Goal: Task Accomplishment & Management: Use online tool/utility

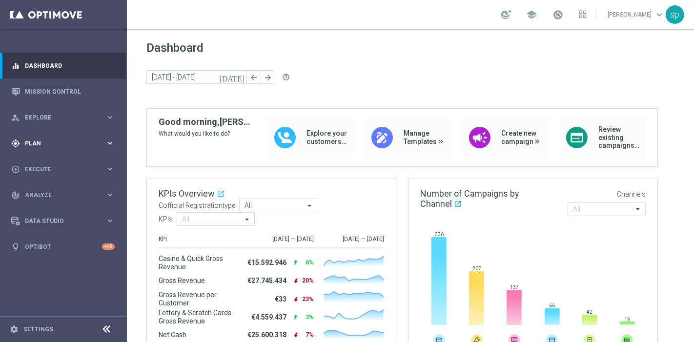
click at [31, 140] on div "gps_fixed Plan" at bounding box center [58, 143] width 94 height 9
click at [40, 208] on link "Streams" at bounding box center [63, 207] width 76 height 8
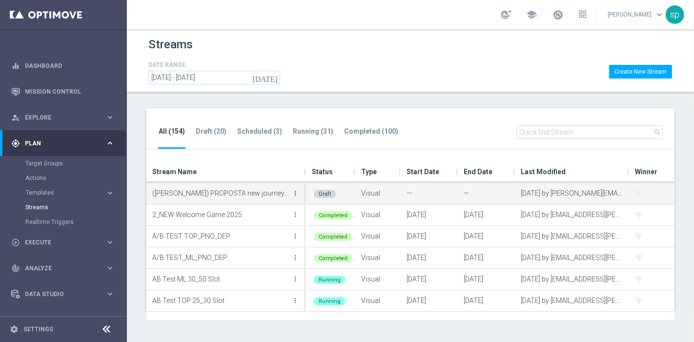
click at [293, 191] on icon "more_vert" at bounding box center [295, 193] width 8 height 8
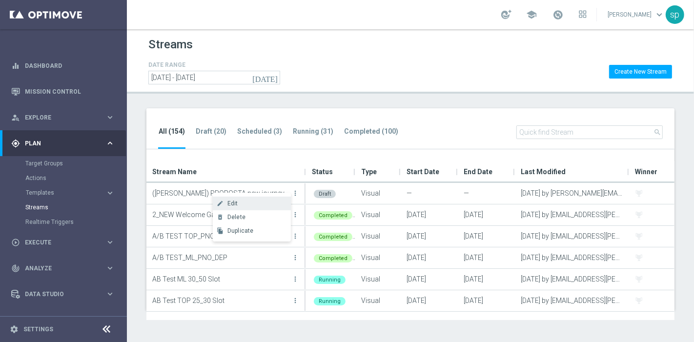
click at [261, 206] on div "Edit" at bounding box center [256, 203] width 59 height 7
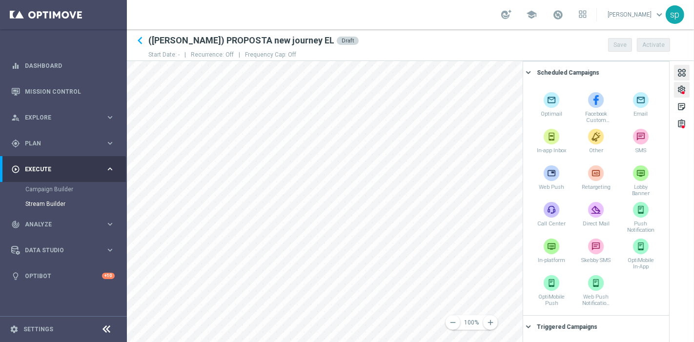
click at [624, 90] on div "settings" at bounding box center [681, 91] width 9 height 13
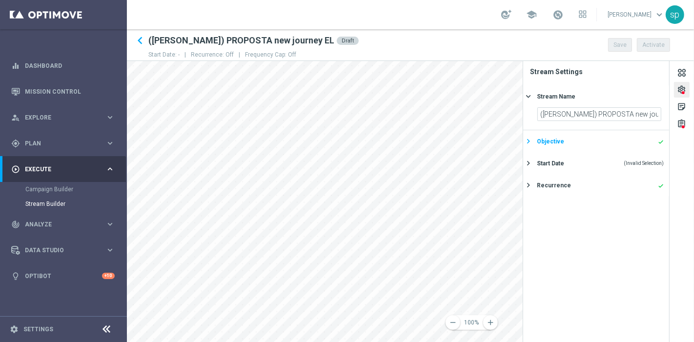
click at [620, 140] on div "Objective done" at bounding box center [600, 141] width 127 height 9
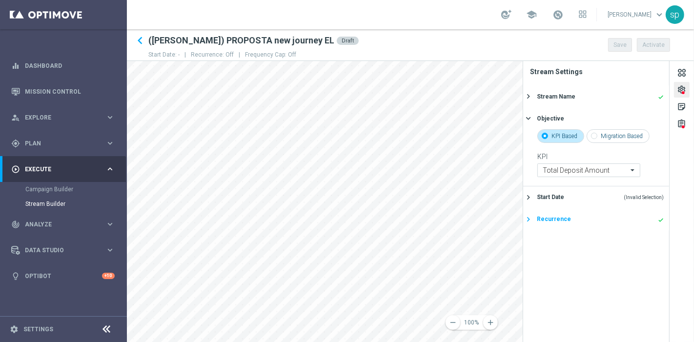
click at [599, 224] on button "Recurrence done keyboard_arrow_right" at bounding box center [594, 219] width 139 height 12
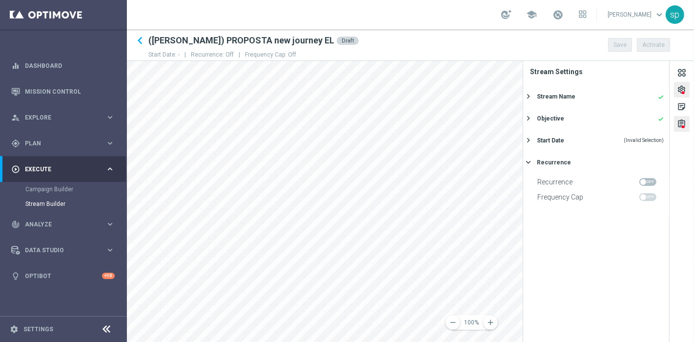
click at [624, 125] on div "assignment" at bounding box center [681, 125] width 9 height 13
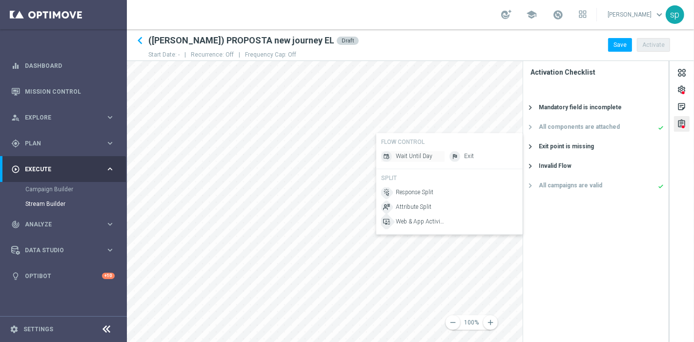
click at [407, 156] on span "Wait Until Day" at bounding box center [414, 156] width 37 height 8
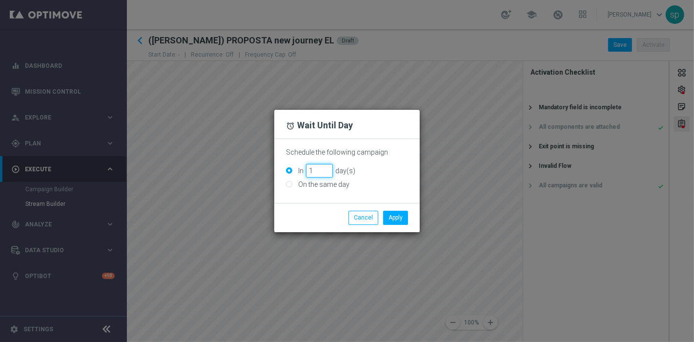
click at [327, 168] on input "1" at bounding box center [319, 171] width 27 height 14
click at [327, 168] on input "2" at bounding box center [319, 171] width 27 height 14
type input "3"
click at [327, 168] on input "3" at bounding box center [319, 171] width 27 height 14
click at [400, 217] on button "Apply" at bounding box center [395, 218] width 25 height 14
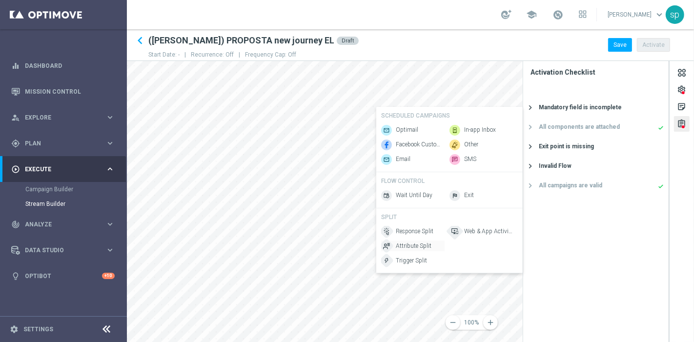
click at [423, 249] on span "Attribute Split" at bounding box center [414, 246] width 36 height 8
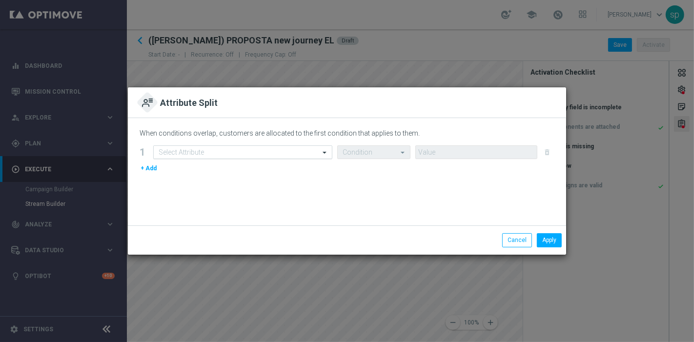
click at [257, 155] on input "text" at bounding box center [233, 152] width 149 height 8
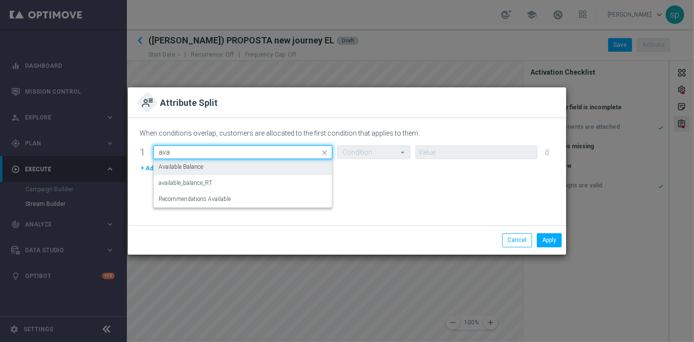
click at [249, 166] on div "Available Balance" at bounding box center [243, 167] width 168 height 16
type input "ava"
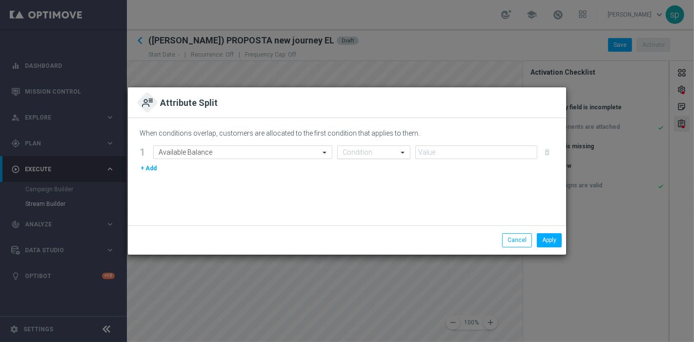
click at [364, 152] on input "text" at bounding box center [363, 152] width 43 height 8
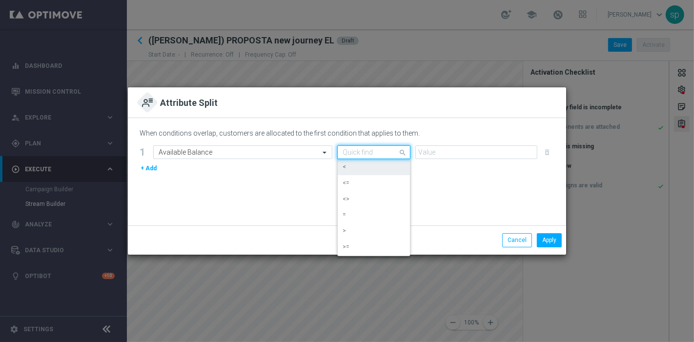
click at [360, 170] on div "<" at bounding box center [373, 167] width 62 height 16
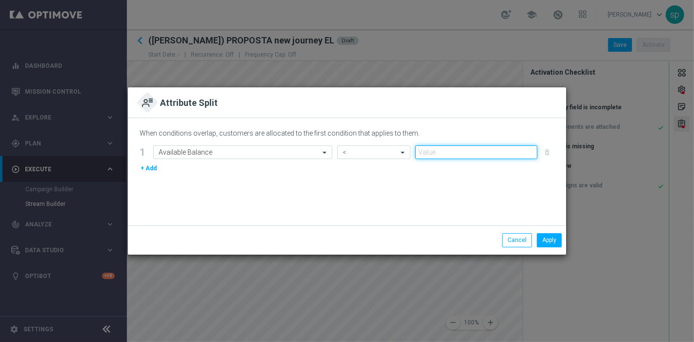
click at [429, 158] on input "number" at bounding box center [476, 152] width 122 height 14
click at [529, 150] on input "2" at bounding box center [476, 152] width 122 height 14
type input "3"
click at [529, 150] on input "3" at bounding box center [476, 152] width 122 height 14
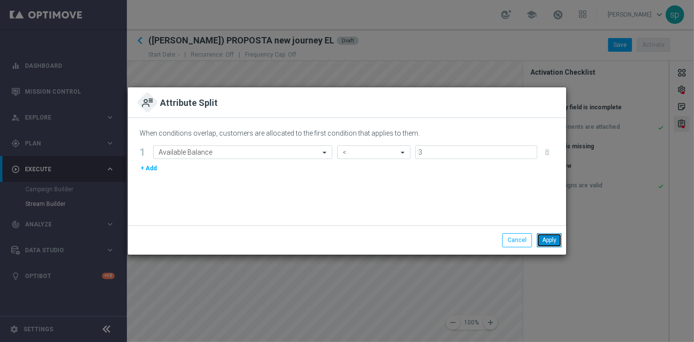
click at [552, 240] on button "Apply" at bounding box center [549, 240] width 25 height 14
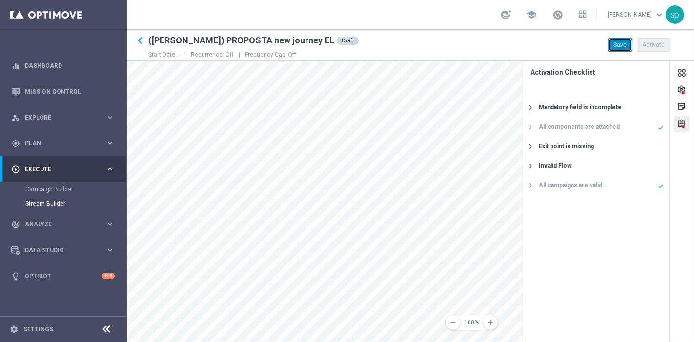
click at [624, 46] on button "Save" at bounding box center [620, 45] width 24 height 14
click at [138, 42] on icon "keyboard_arrow_left" at bounding box center [140, 40] width 15 height 15
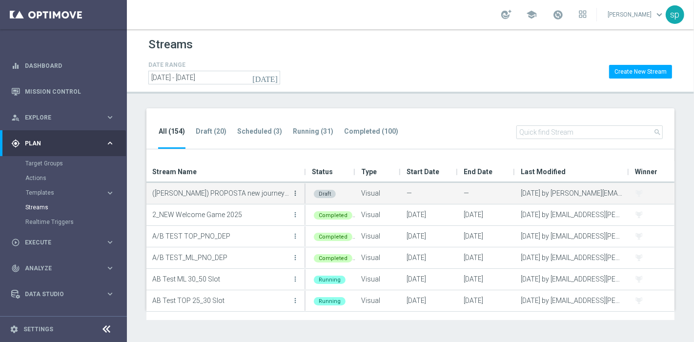
click at [298, 190] on icon "more_vert" at bounding box center [295, 193] width 8 height 8
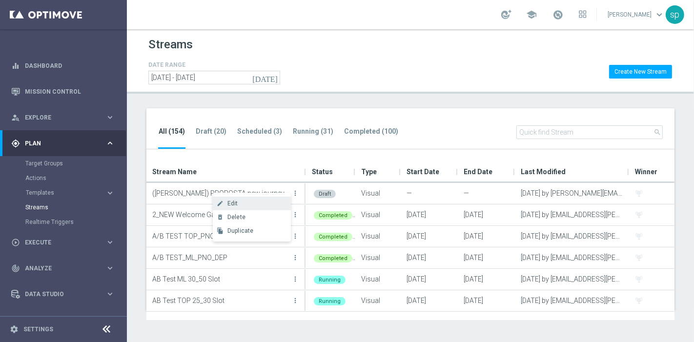
click at [257, 207] on div "Edit" at bounding box center [256, 203] width 59 height 7
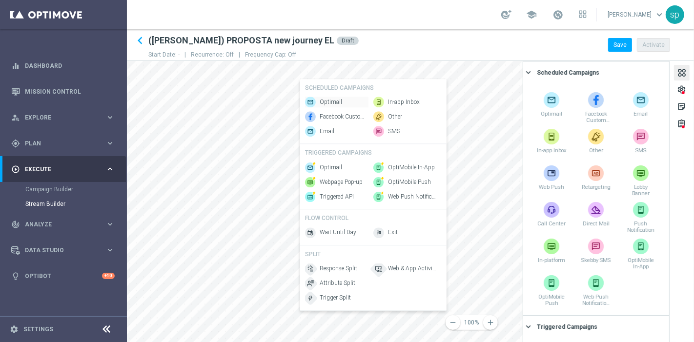
click at [335, 100] on span "Optimail" at bounding box center [331, 102] width 22 height 8
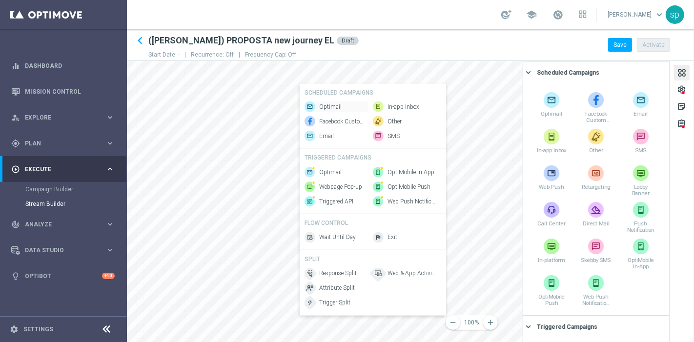
click at [339, 105] on span "Optimail" at bounding box center [330, 107] width 22 height 8
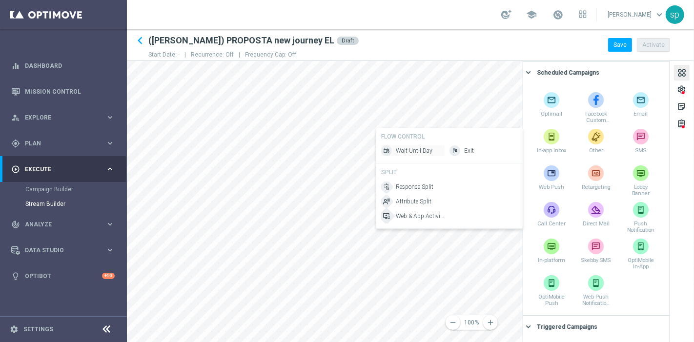
click at [418, 152] on span "Wait Until Day" at bounding box center [414, 151] width 37 height 8
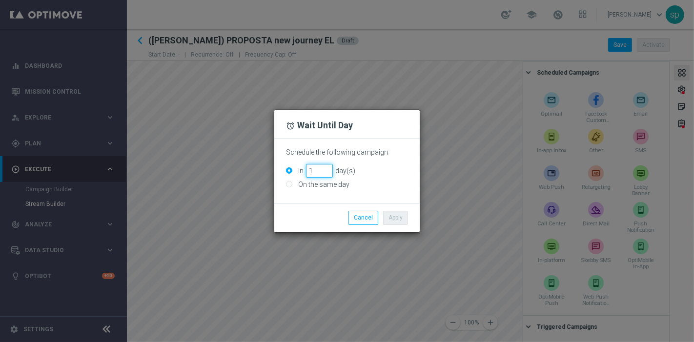
type input "1"
click at [326, 170] on input "1" at bounding box center [319, 171] width 27 height 14
click at [293, 188] on div "On the same day" at bounding box center [347, 184] width 122 height 9
click at [289, 186] on input "On the same day" at bounding box center [289, 185] width 6 height 6
radio input "true"
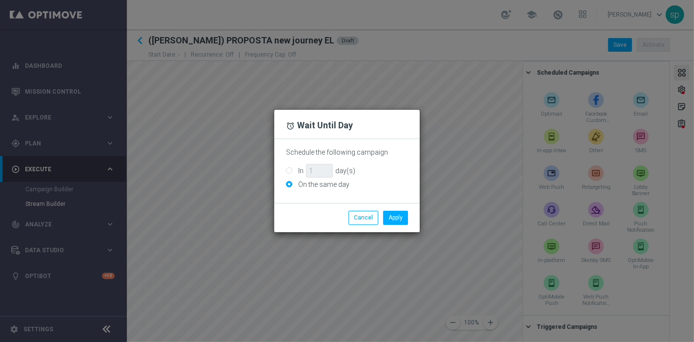
click at [391, 210] on div "Apply Cancel" at bounding box center [346, 217] width 145 height 29
click at [393, 214] on button "Apply" at bounding box center [395, 218] width 25 height 14
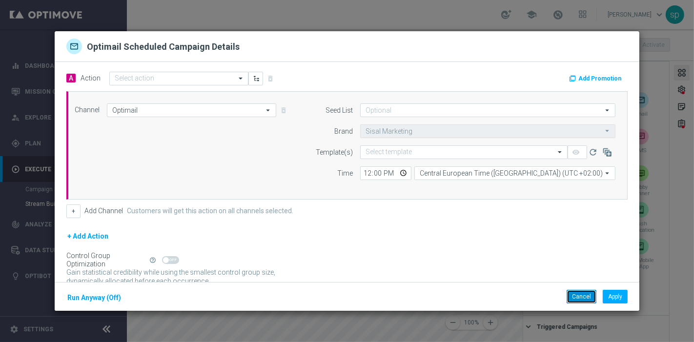
click at [580, 293] on button "Cancel" at bounding box center [581, 297] width 30 height 14
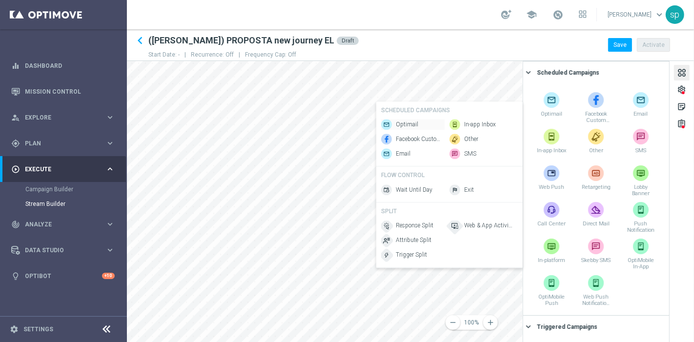
click at [405, 122] on span "Optimail" at bounding box center [407, 124] width 22 height 8
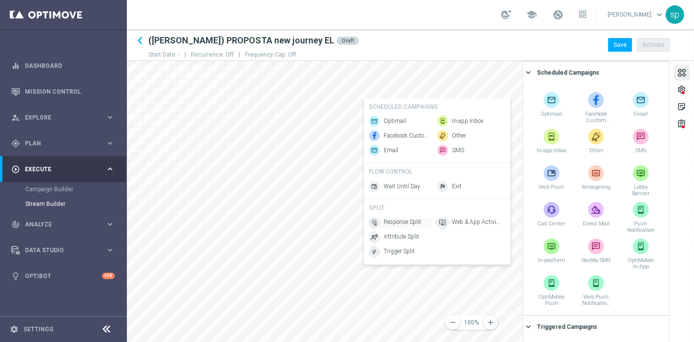
click at [408, 227] on span "Response Split" at bounding box center [402, 223] width 38 height 8
click at [404, 240] on span "Attribute Split" at bounding box center [402, 236] width 36 height 8
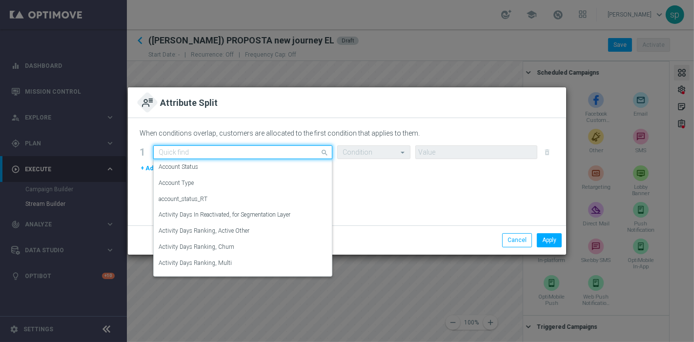
click at [264, 155] on input "text" at bounding box center [233, 152] width 149 height 8
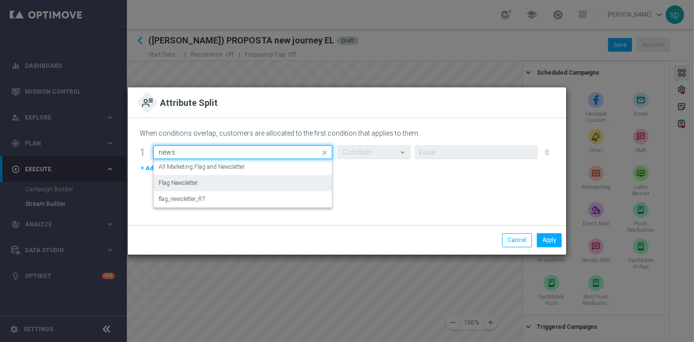
click at [236, 185] on div "Flag Newsletter" at bounding box center [243, 183] width 168 height 16
type input "news"
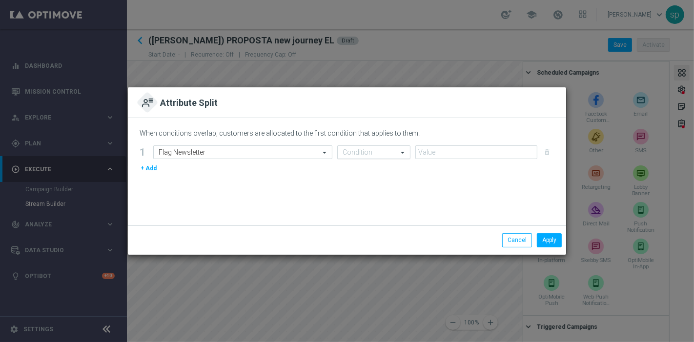
click at [373, 147] on div "Condition" at bounding box center [373, 152] width 73 height 14
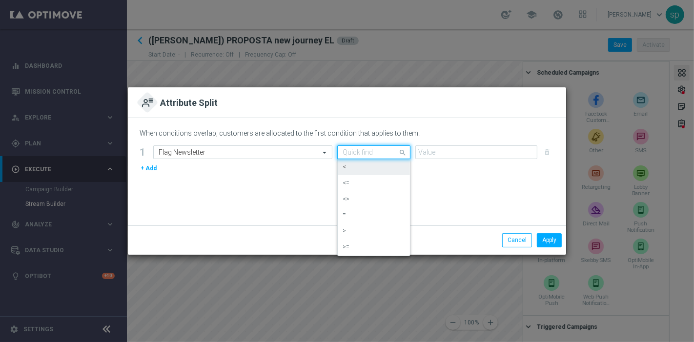
click at [380, 165] on div "<" at bounding box center [373, 167] width 62 height 16
click at [379, 156] on input "text" at bounding box center [363, 152] width 43 height 8
click at [374, 210] on div "=" at bounding box center [373, 215] width 62 height 16
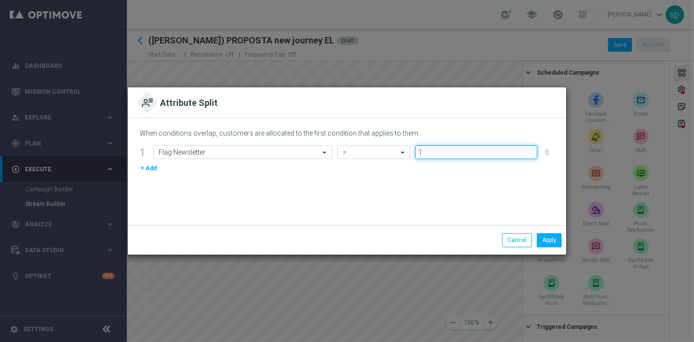
type input "1"
click at [528, 149] on input "1" at bounding box center [476, 152] width 122 height 14
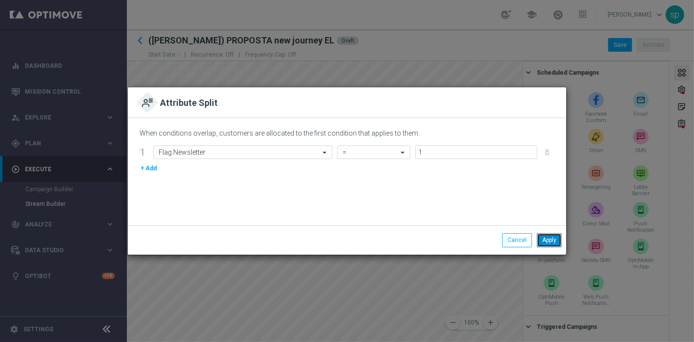
click at [549, 238] on button "Apply" at bounding box center [549, 240] width 25 height 14
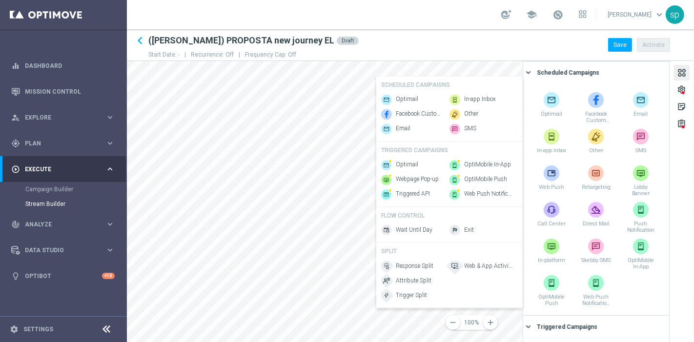
click at [412, 88] on div "SCHEDULED CAMPAIGNS" at bounding box center [449, 87] width 137 height 13
click at [410, 90] on div "SCHEDULED CAMPAIGNS" at bounding box center [449, 87] width 137 height 13
click at [411, 94] on div "Optimail" at bounding box center [412, 99] width 63 height 11
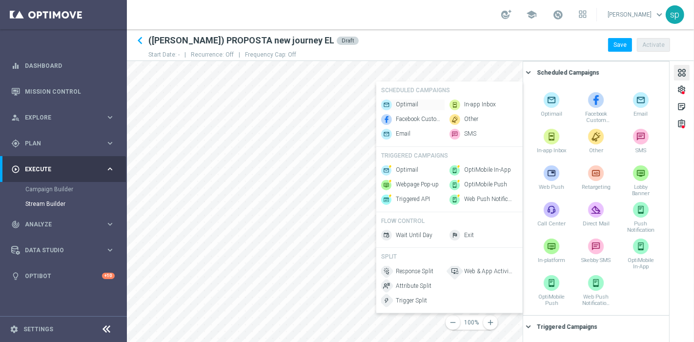
click at [417, 101] on span "Optimail" at bounding box center [407, 104] width 22 height 8
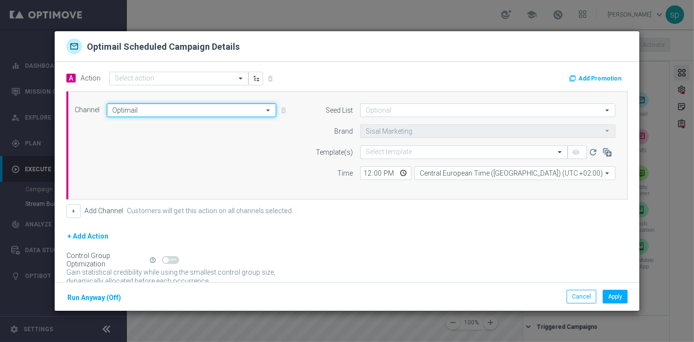
click at [174, 109] on input "Optimail" at bounding box center [191, 110] width 169 height 14
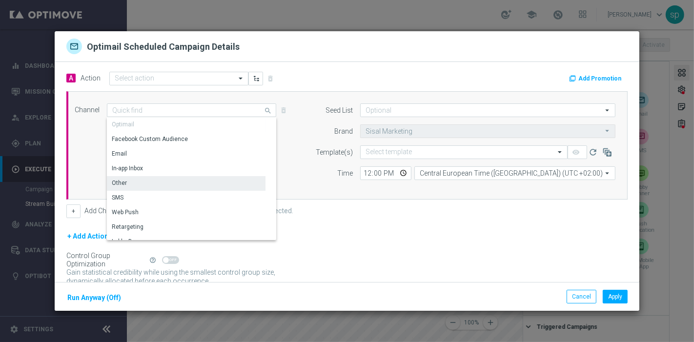
click at [171, 183] on div "Other" at bounding box center [186, 183] width 159 height 14
type input "Other"
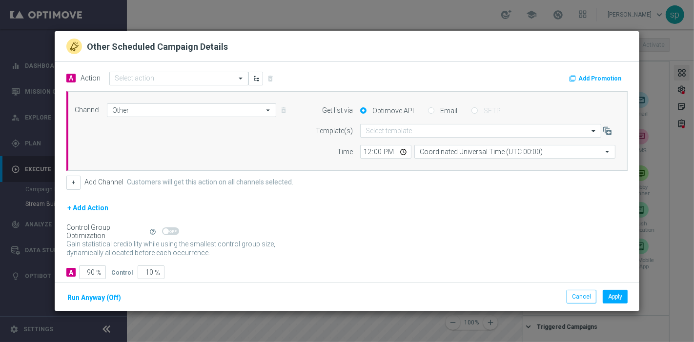
click at [438, 107] on label "Email" at bounding box center [448, 110] width 20 height 9
click at [428, 108] on input "Email" at bounding box center [431, 111] width 6 height 6
radio input "true"
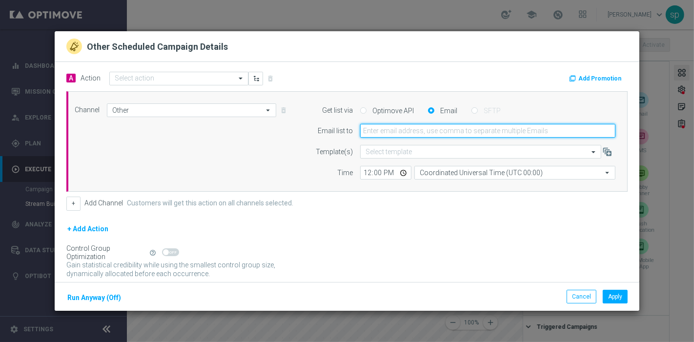
click at [423, 129] on input "email" at bounding box center [487, 131] width 255 height 14
type input "[PERSON_NAME][EMAIL_ADDRESS][PERSON_NAME][DOMAIN_NAME]"
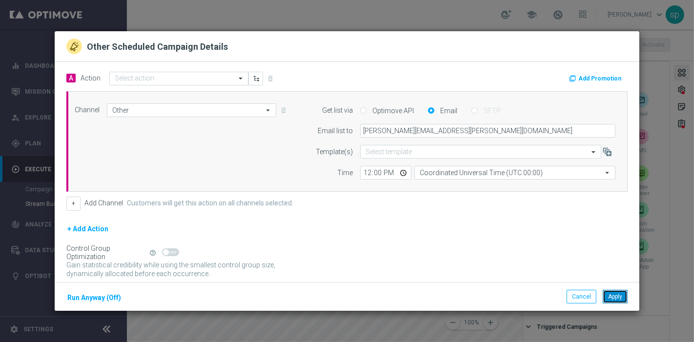
click at [610, 292] on button "Apply" at bounding box center [614, 297] width 25 height 14
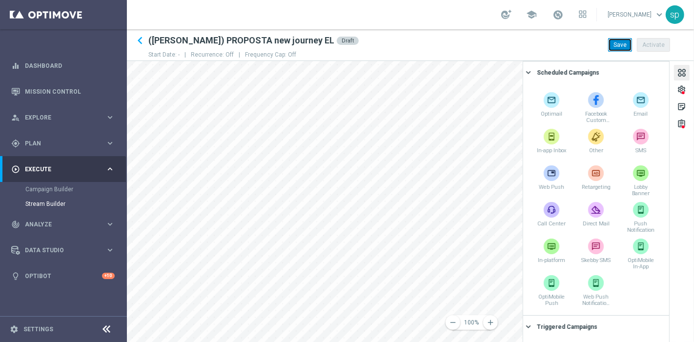
click at [617, 43] on button "Save" at bounding box center [620, 45] width 24 height 14
click at [139, 42] on icon "keyboard_arrow_left" at bounding box center [140, 40] width 15 height 15
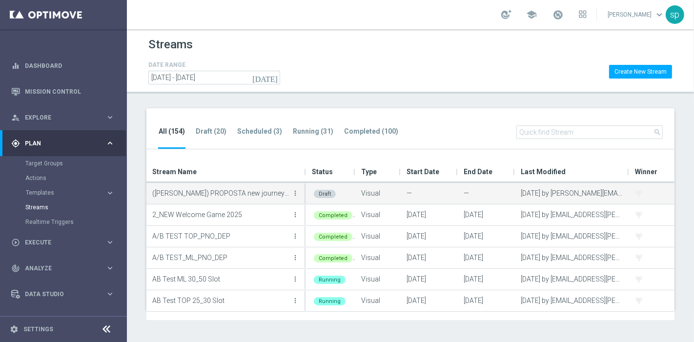
click at [300, 192] on button "more_vert" at bounding box center [295, 193] width 10 height 20
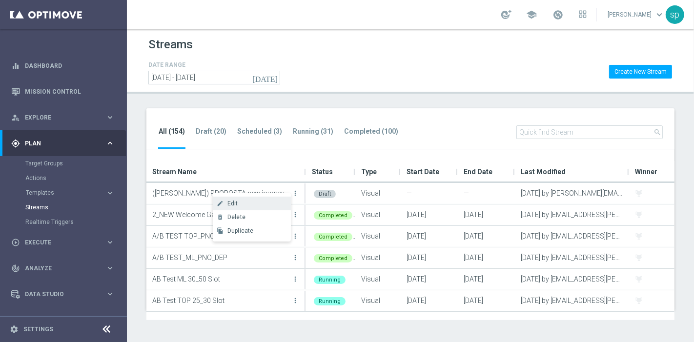
click at [264, 204] on div "Edit" at bounding box center [256, 203] width 59 height 7
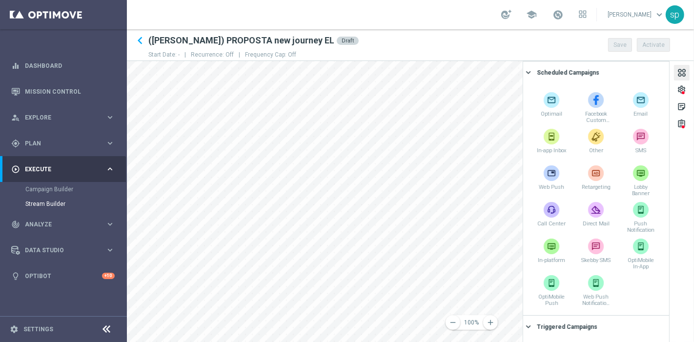
click at [391, 264] on div "remove 100% add settings sticky_note_2 assignment Scheduled Campaigns keyboard_…" at bounding box center [410, 201] width 567 height 281
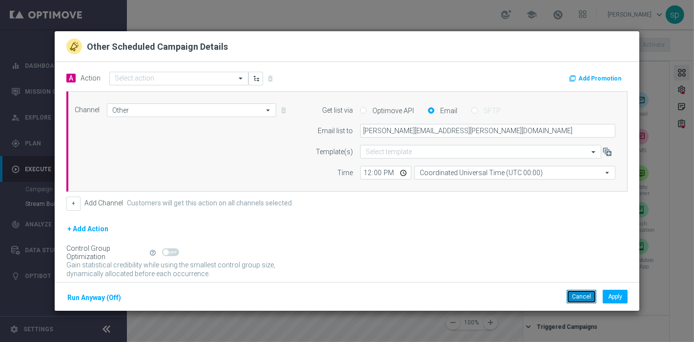
click at [586, 300] on button "Cancel" at bounding box center [581, 297] width 30 height 14
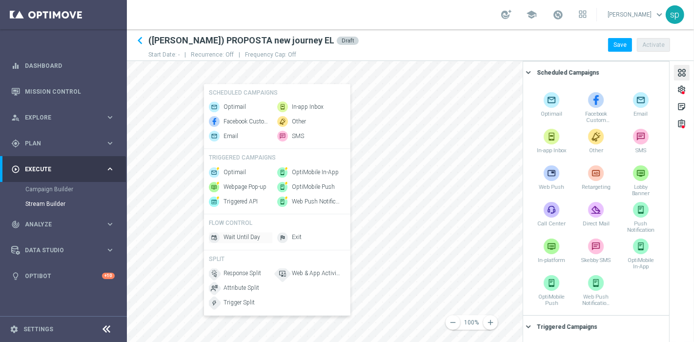
click at [245, 239] on span "Wait Until Day" at bounding box center [241, 238] width 37 height 8
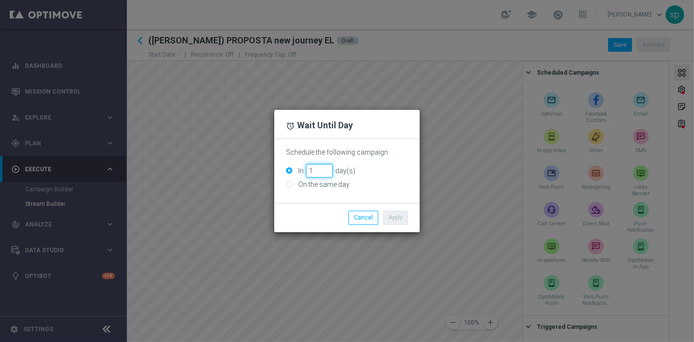
click at [323, 168] on input "1" at bounding box center [319, 171] width 27 height 14
click at [323, 168] on input "2" at bounding box center [319, 171] width 27 height 14
click at [323, 168] on input "3" at bounding box center [319, 171] width 27 height 14
type input "4"
click at [323, 168] on input "4" at bounding box center [319, 171] width 27 height 14
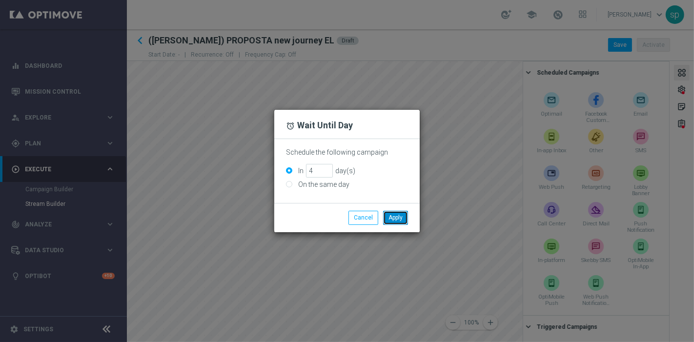
click at [395, 214] on button "Apply" at bounding box center [395, 218] width 25 height 14
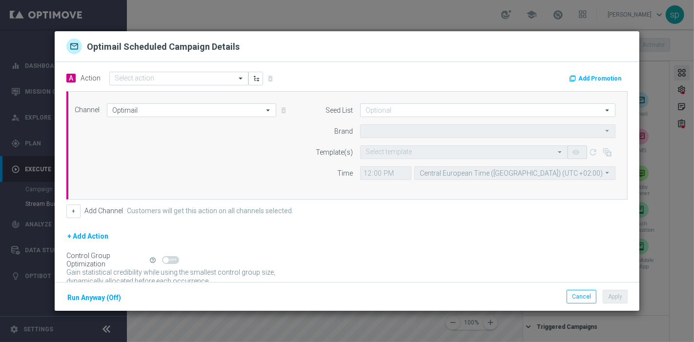
type input "Sisal Marketing"
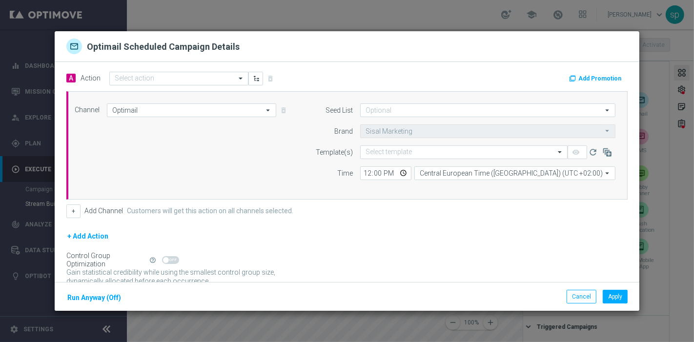
click at [191, 119] on div "Channel Optimail Optimail arrow_drop_down Drag here to set row groups Drag here…" at bounding box center [344, 145] width 555 height 84
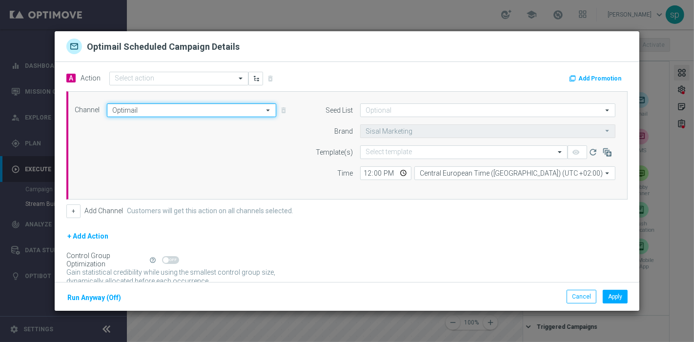
click at [188, 111] on input "Optimail" at bounding box center [191, 110] width 169 height 14
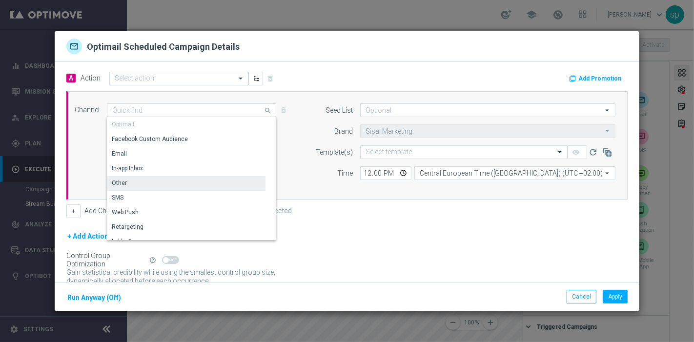
click at [155, 180] on div "Other" at bounding box center [186, 183] width 159 height 14
type input "Other"
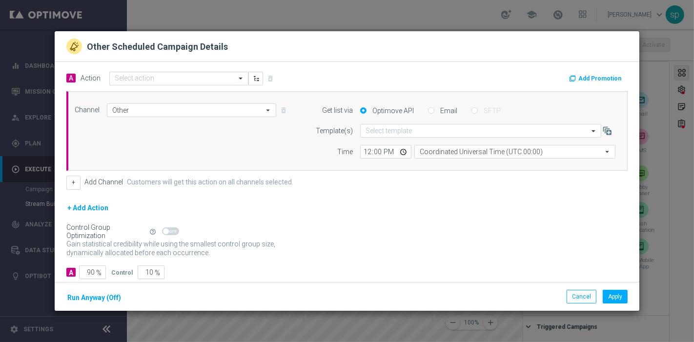
click at [430, 112] on div "Email" at bounding box center [442, 110] width 29 height 9
click at [428, 112] on input "Email" at bounding box center [431, 111] width 6 height 6
radio input "true"
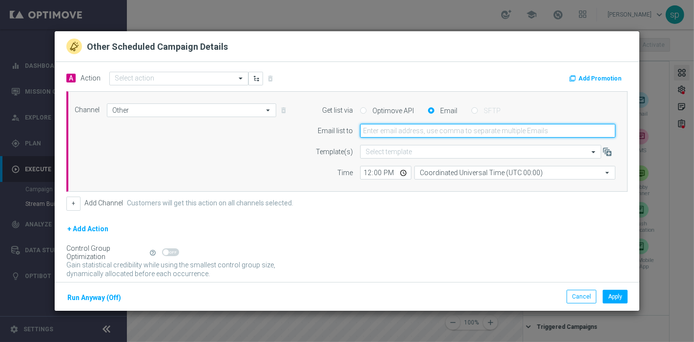
click at [426, 135] on input "email" at bounding box center [487, 131] width 255 height 14
type input "[PERSON_NAME][EMAIL_ADDRESS][PERSON_NAME][DOMAIN_NAME]"
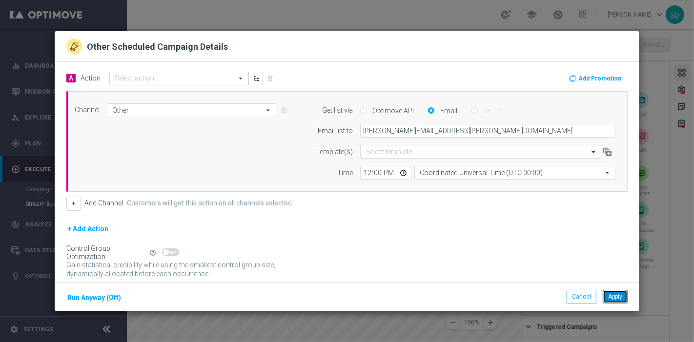
click at [614, 293] on button "Apply" at bounding box center [614, 297] width 25 height 14
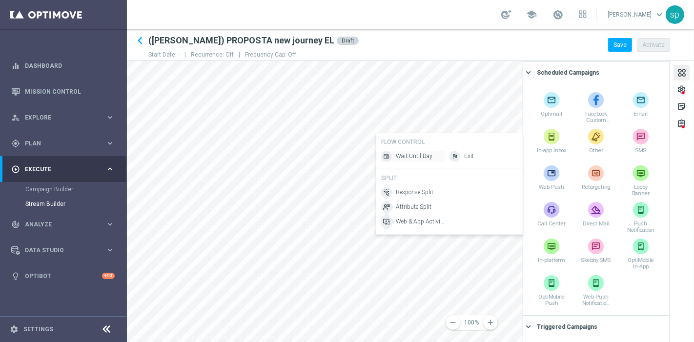
click at [412, 156] on span "Wait Until Day" at bounding box center [414, 156] width 37 height 8
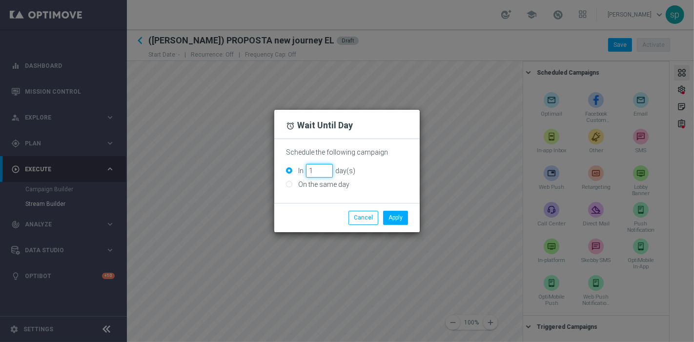
click at [328, 166] on input "1" at bounding box center [319, 171] width 27 height 14
click at [328, 166] on input "2" at bounding box center [319, 171] width 27 height 14
click at [328, 166] on input "3" at bounding box center [319, 171] width 27 height 14
type input "4"
click at [328, 166] on input "4" at bounding box center [319, 171] width 27 height 14
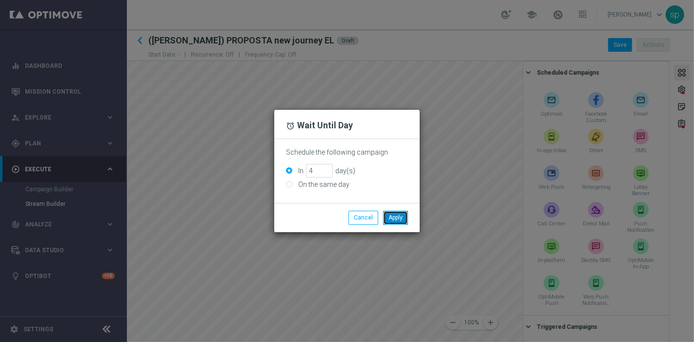
click at [394, 218] on button "Apply" at bounding box center [395, 218] width 25 height 14
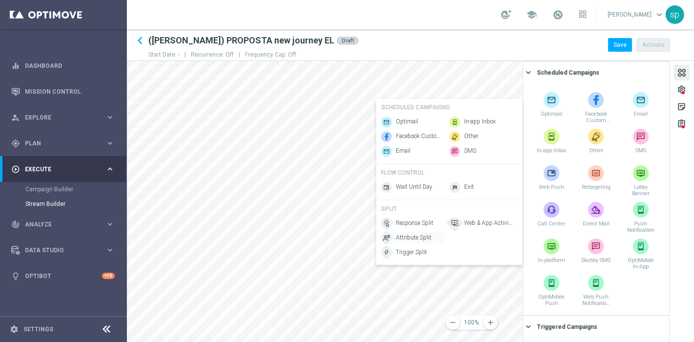
click at [415, 242] on span "Attribute Split" at bounding box center [414, 238] width 36 height 8
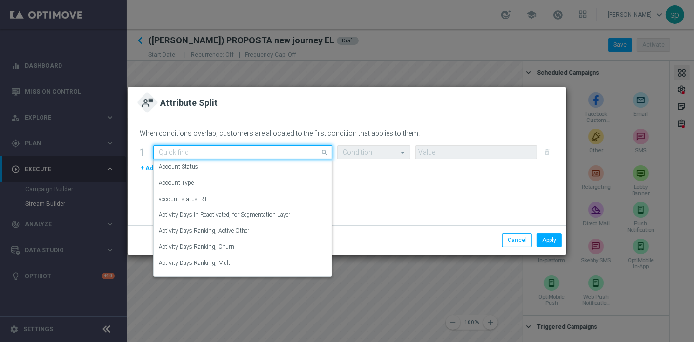
click at [242, 150] on input "text" at bounding box center [233, 152] width 149 height 8
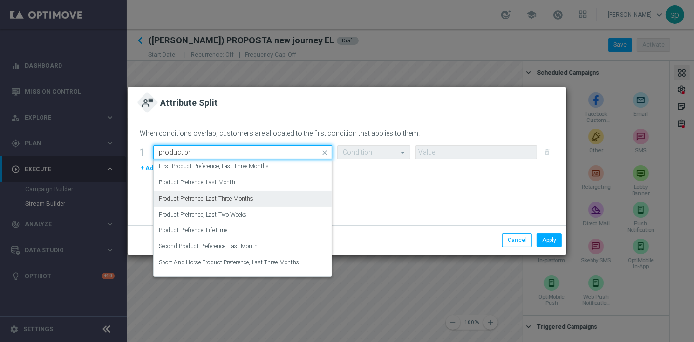
scroll to position [65, 0]
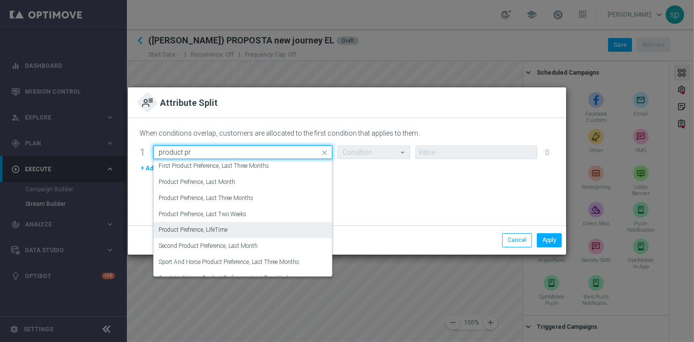
click at [248, 222] on div "Product Prefrence, LifeTime" at bounding box center [243, 230] width 168 height 16
type input "product pr"
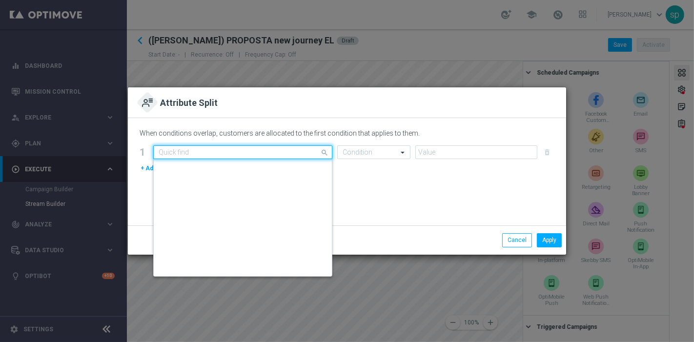
click at [248, 148] on input "text" at bounding box center [233, 152] width 149 height 8
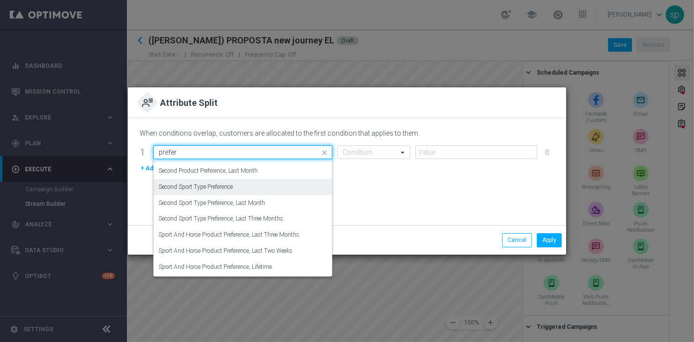
scroll to position [0, 0]
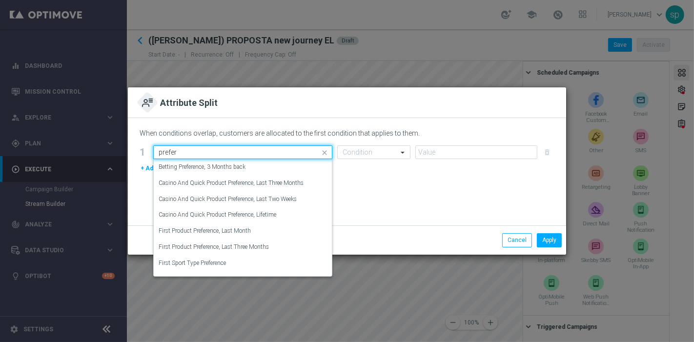
drag, startPoint x: 187, startPoint y: 152, endPoint x: 0, endPoint y: 151, distance: 186.8
click at [0, 151] on modal-container "Attribute Split When conditions overlap, customers are allocated to the first c…" at bounding box center [347, 171] width 694 height 342
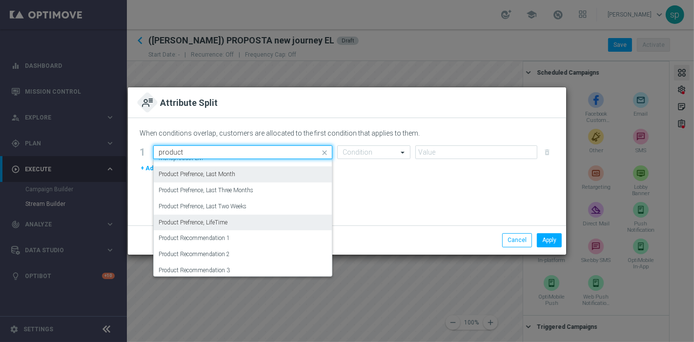
scroll to position [108, 0]
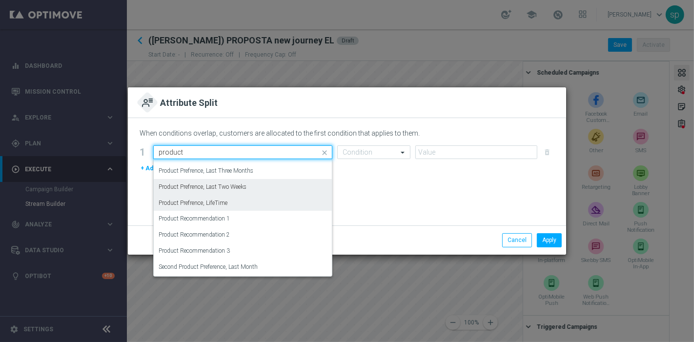
click at [244, 186] on label "Product Prefrence, Last Two Weeks" at bounding box center [203, 187] width 88 height 8
type input "product"
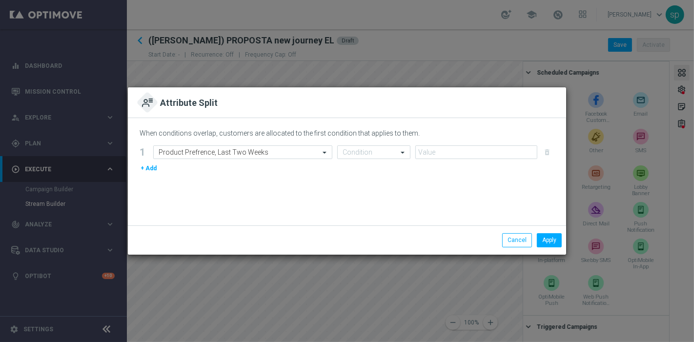
click at [147, 171] on button "+ Add" at bounding box center [149, 168] width 18 height 11
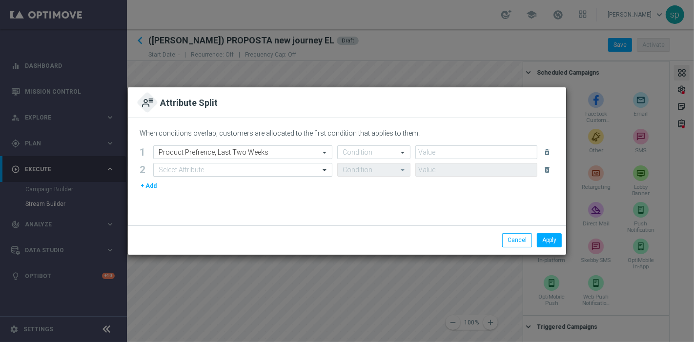
click at [238, 167] on input "text" at bounding box center [233, 170] width 149 height 8
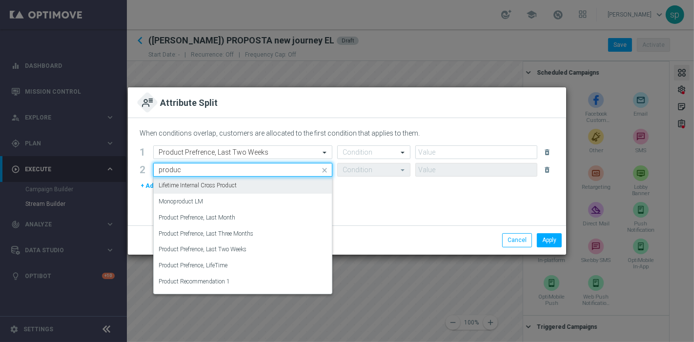
scroll to position [102, 0]
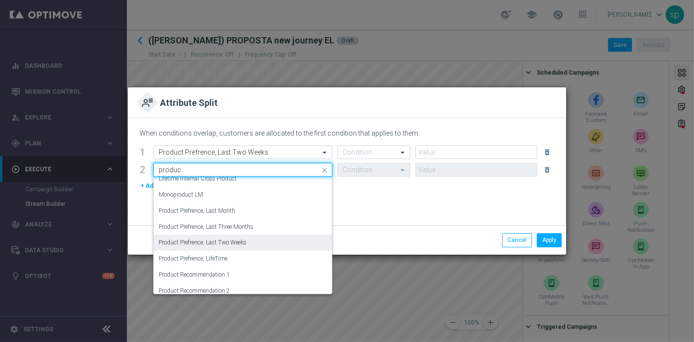
click at [246, 237] on div "Product Prefrence, Last Two Weeks" at bounding box center [243, 243] width 168 height 16
type input "produc"
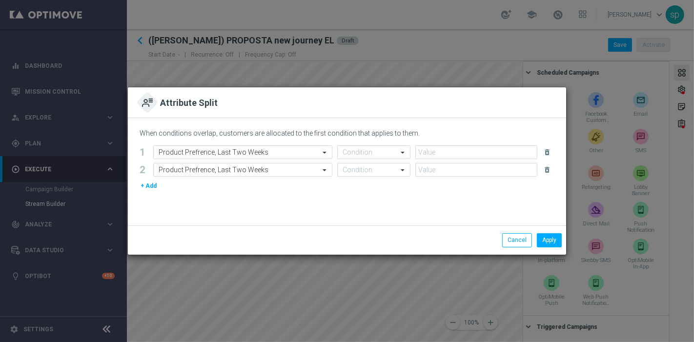
click at [153, 189] on button "+ Add" at bounding box center [149, 185] width 18 height 11
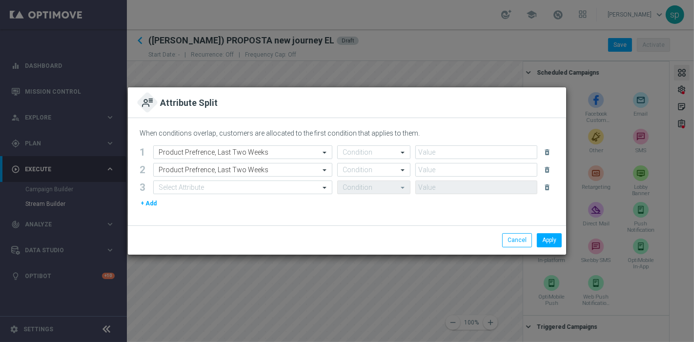
click at [189, 196] on form "1 Select Attribute Product Prefrence, Last Two Weeks Condition delete_forever 2…" at bounding box center [347, 176] width 415 height 63
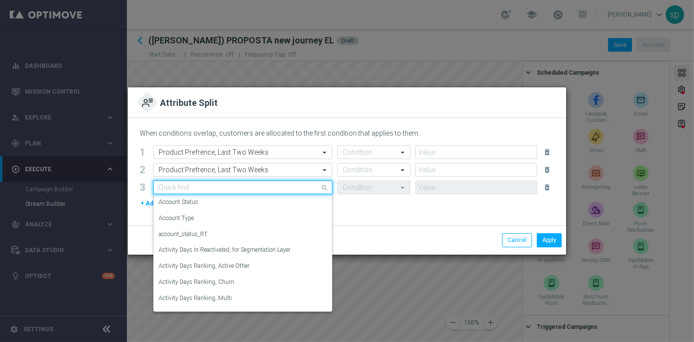
click at [204, 188] on input "text" at bounding box center [233, 187] width 149 height 8
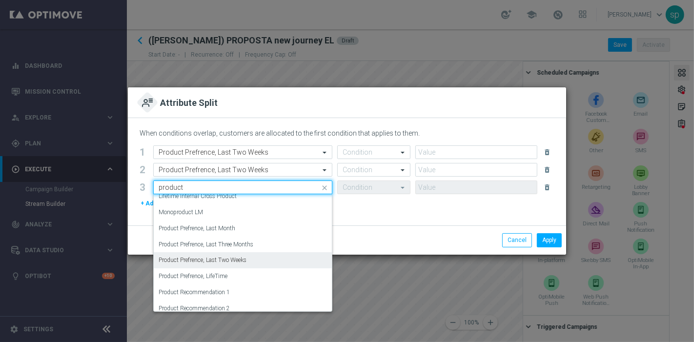
click at [251, 260] on div "Product Prefrence, Last Two Weeks" at bounding box center [243, 260] width 168 height 16
type input "product"
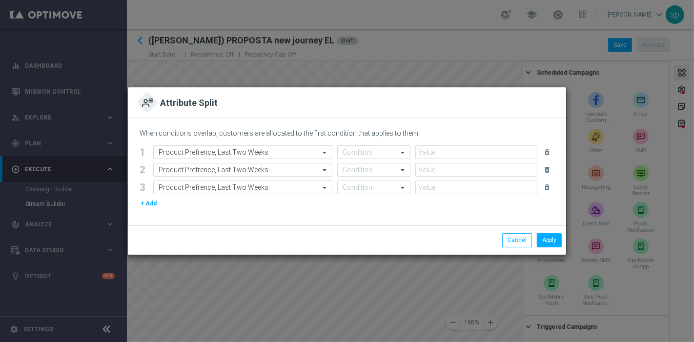
click at [147, 205] on button "+ Add" at bounding box center [149, 203] width 18 height 11
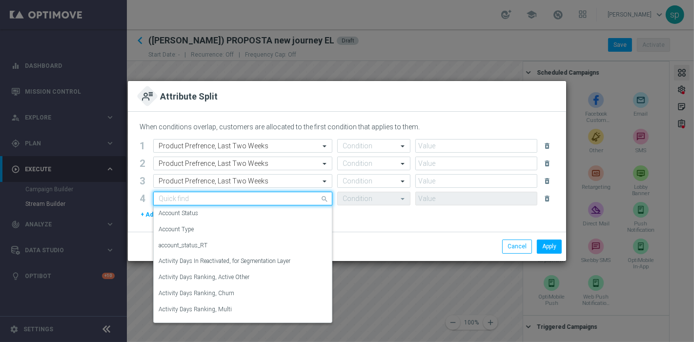
click at [203, 203] on div "Quick find" at bounding box center [242, 199] width 179 height 14
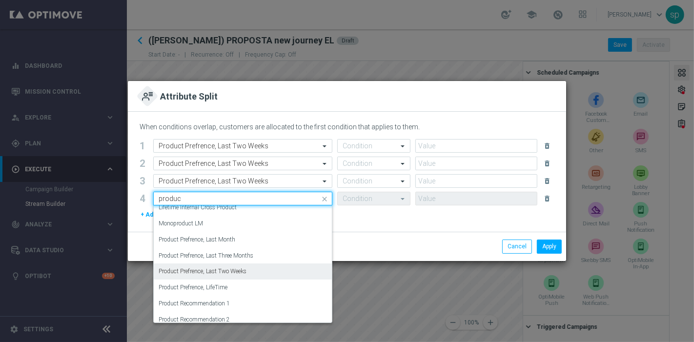
click at [267, 270] on div "Product Prefrence, Last Two Weeks" at bounding box center [243, 271] width 168 height 16
type input "produc"
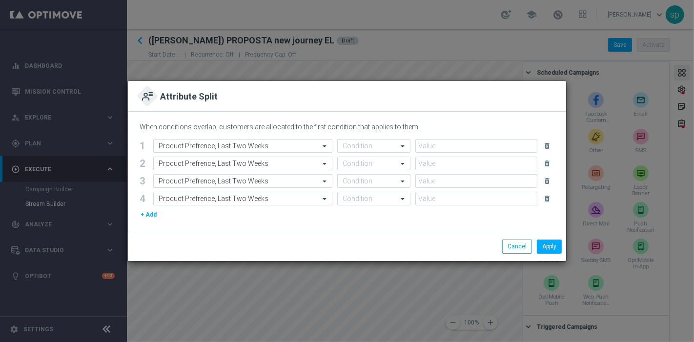
click at [150, 212] on button "+ Add" at bounding box center [149, 214] width 18 height 11
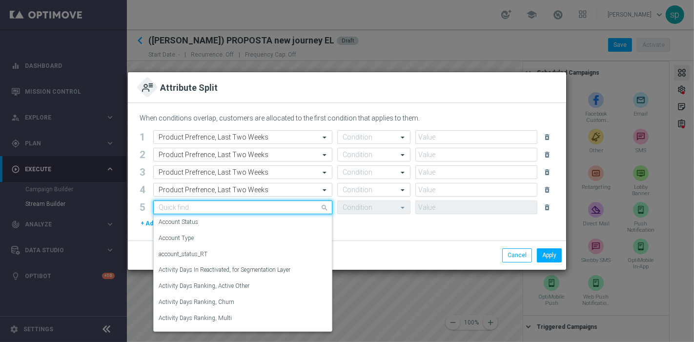
click at [212, 209] on input "text" at bounding box center [233, 207] width 149 height 8
type input "r"
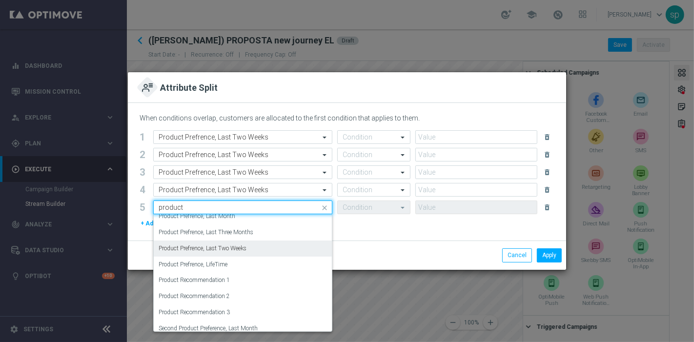
click at [258, 247] on div "Product Prefrence, Last Two Weeks" at bounding box center [243, 248] width 168 height 16
type input "product"
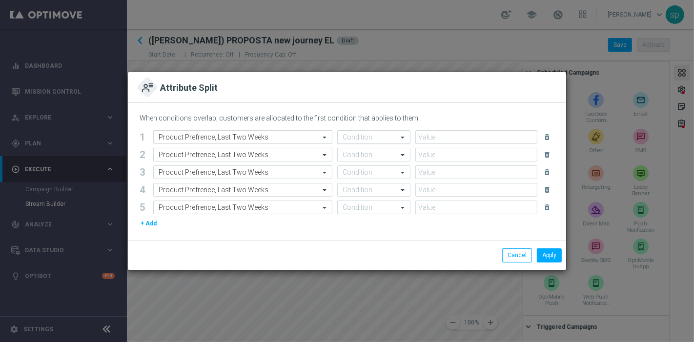
click at [403, 136] on span at bounding box center [404, 137] width 12 height 8
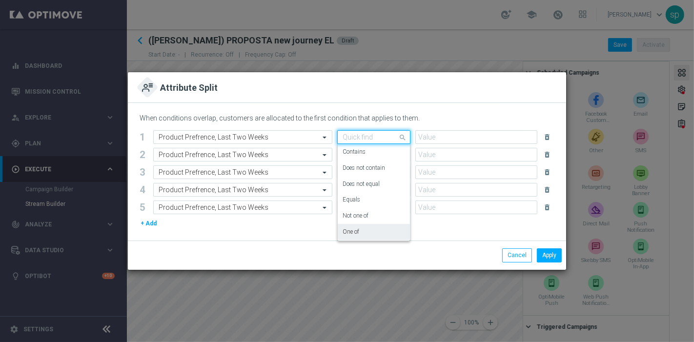
click at [368, 229] on div "One of" at bounding box center [373, 232] width 62 height 16
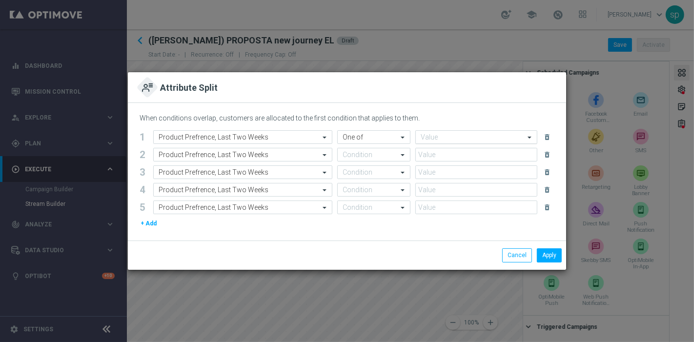
click at [487, 136] on input "text" at bounding box center [472, 138] width 104 height 8
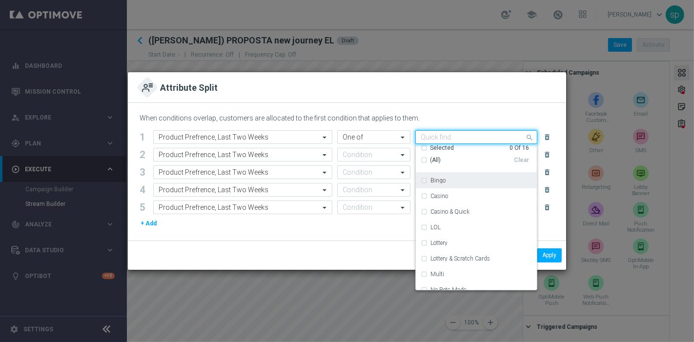
click at [435, 179] on label "Bingo" at bounding box center [437, 181] width 15 height 6
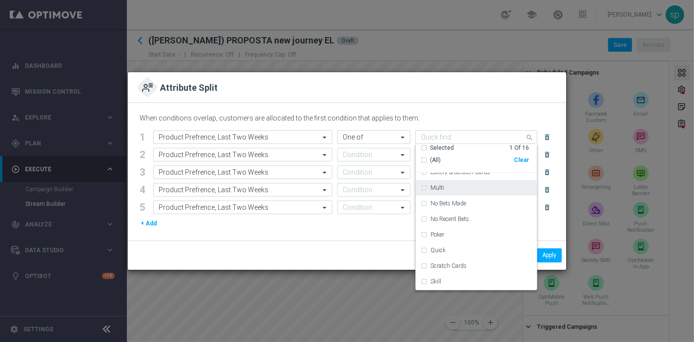
scroll to position [108, 0]
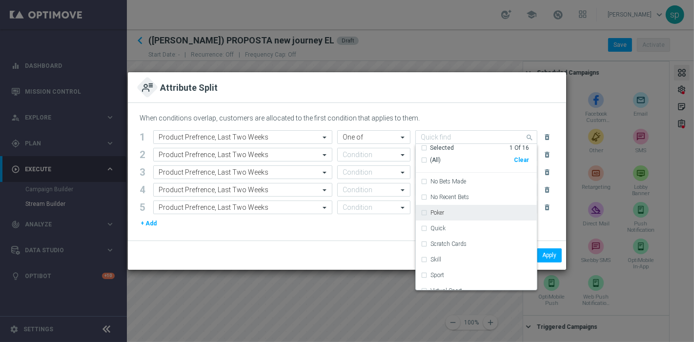
click at [461, 210] on div "Poker" at bounding box center [480, 213] width 101 height 6
click at [474, 263] on div "Skill" at bounding box center [475, 260] width 111 height 16
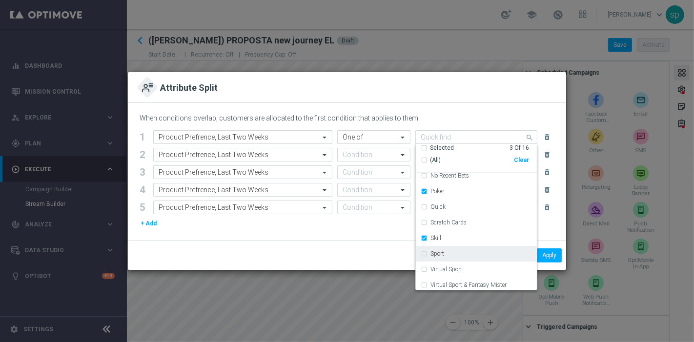
scroll to position [132, 0]
click at [384, 210] on input "text" at bounding box center [363, 207] width 43 height 8
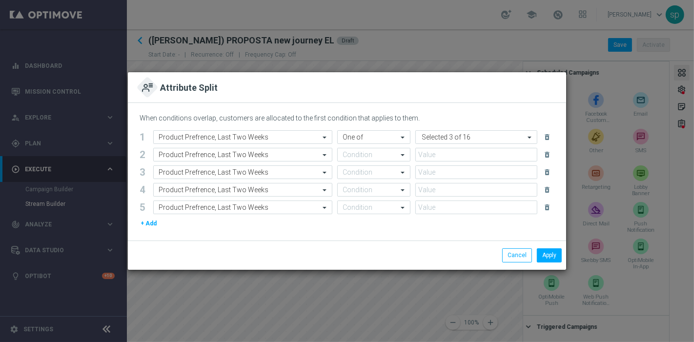
click at [471, 227] on div "+ Add" at bounding box center [347, 223] width 415 height 11
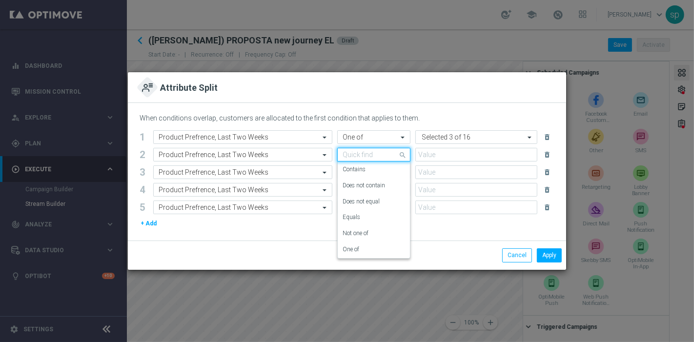
click at [378, 152] on input "text" at bounding box center [363, 155] width 43 height 8
click at [379, 248] on div "One of" at bounding box center [373, 249] width 62 height 16
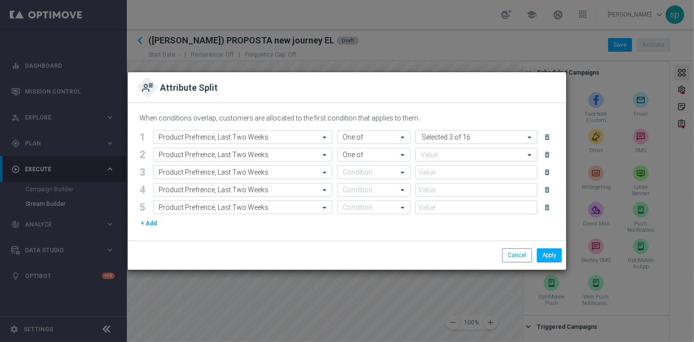
click at [434, 160] on div at bounding box center [471, 156] width 105 height 10
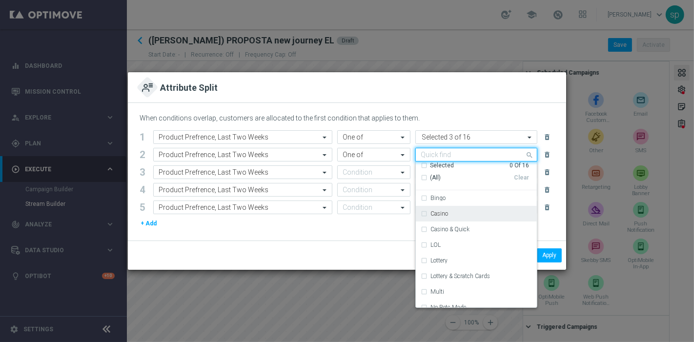
click at [446, 214] on label "Casino" at bounding box center [439, 214] width 18 height 6
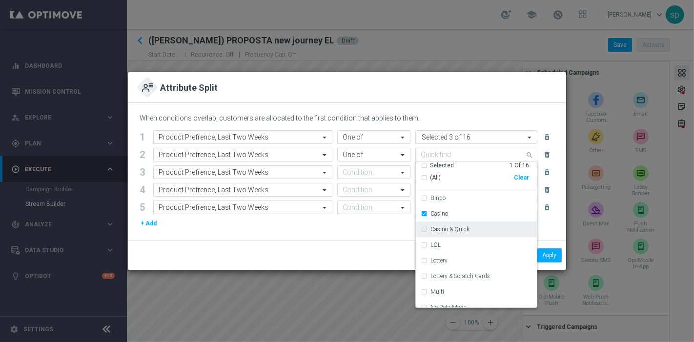
click at [456, 227] on label "Casino & Quick" at bounding box center [449, 229] width 39 height 6
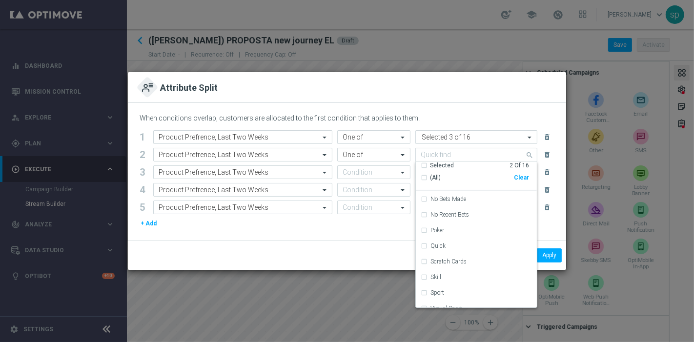
scroll to position [130, 0]
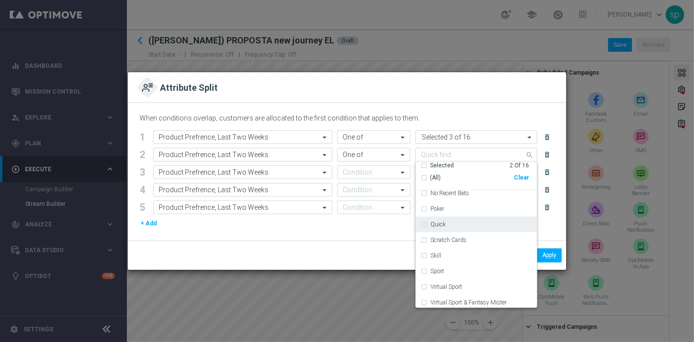
click at [468, 223] on div "Quick" at bounding box center [480, 224] width 101 height 6
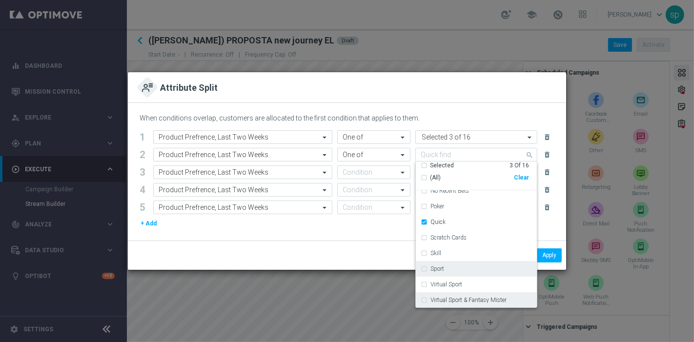
scroll to position [132, 0]
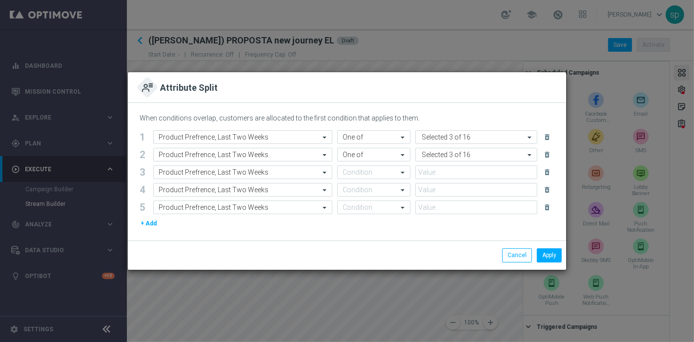
click at [393, 244] on div "Apply Cancel" at bounding box center [347, 254] width 438 height 29
click at [372, 173] on input "text" at bounding box center [363, 172] width 43 height 8
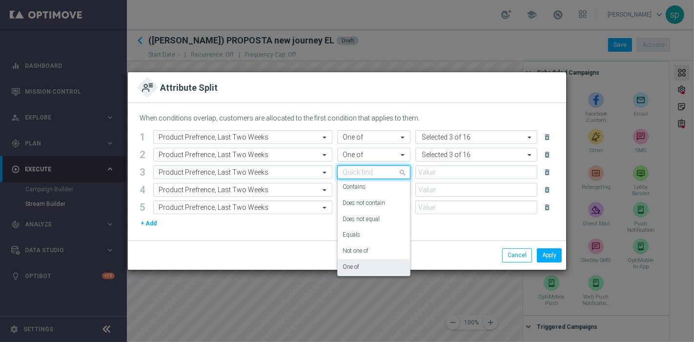
click at [379, 264] on div "One of" at bounding box center [373, 267] width 62 height 16
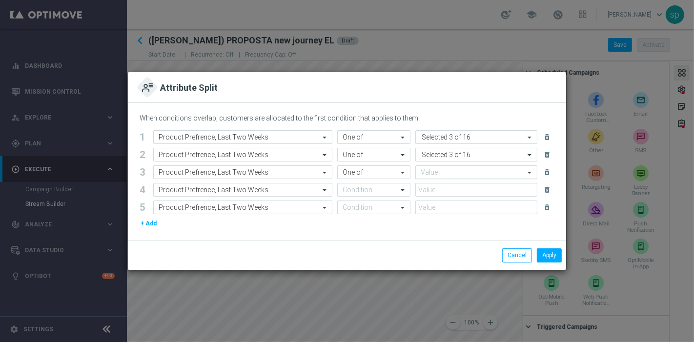
click at [436, 174] on input "text" at bounding box center [472, 173] width 104 height 8
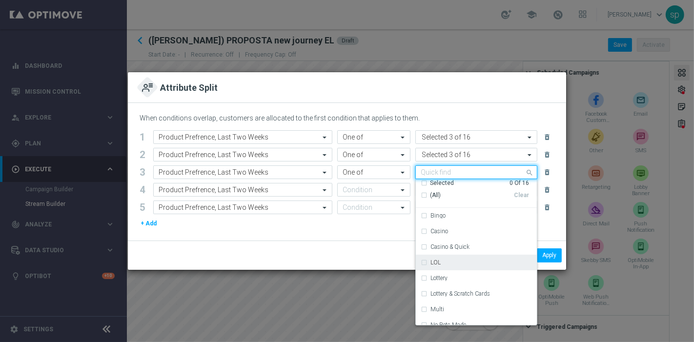
click at [466, 264] on div "LOL" at bounding box center [480, 263] width 101 height 6
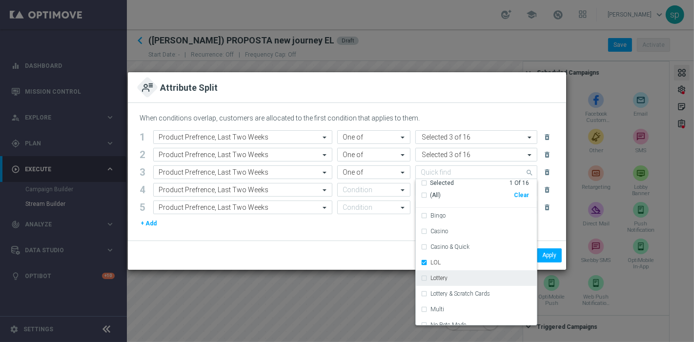
click at [469, 279] on div "Lottery" at bounding box center [480, 278] width 101 height 6
click at [467, 297] on div "Lottery & Scratch Cards" at bounding box center [475, 294] width 111 height 16
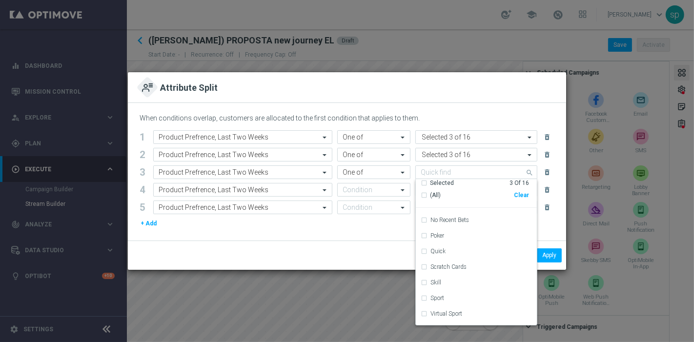
scroll to position [122, 0]
click at [480, 257] on div "Scratch Cards" at bounding box center [475, 265] width 111 height 16
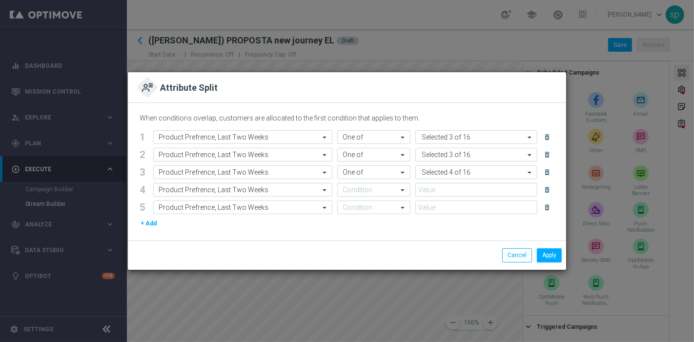
click at [394, 251] on div "Apply Cancel" at bounding box center [346, 255] width 429 height 14
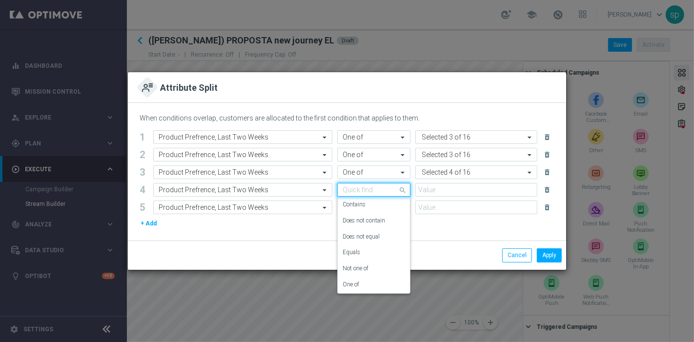
click at [389, 187] on div at bounding box center [374, 190] width 72 height 8
click at [385, 281] on div "One of" at bounding box center [373, 285] width 62 height 16
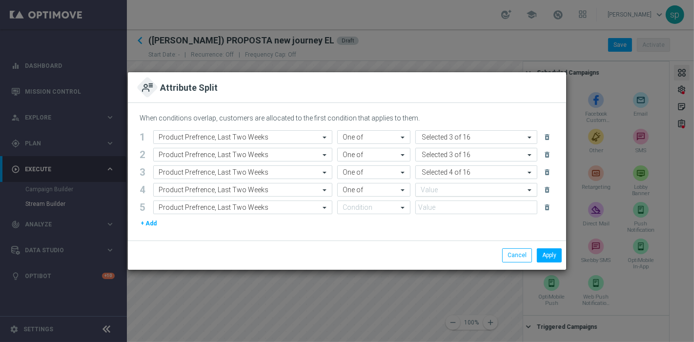
click at [443, 186] on input "text" at bounding box center [472, 190] width 104 height 8
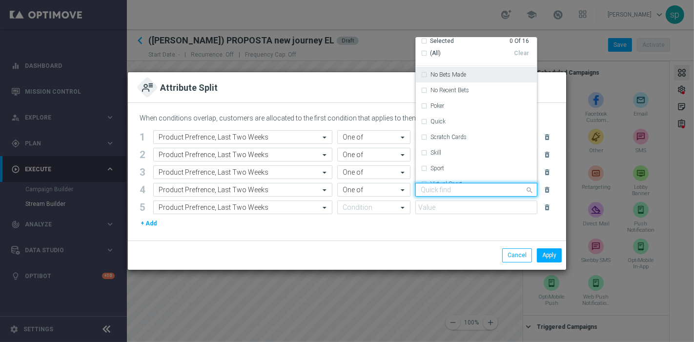
scroll to position [130, 0]
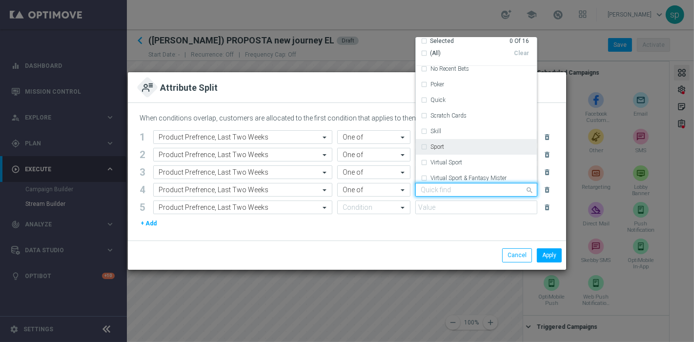
click at [481, 140] on div "Sport" at bounding box center [475, 147] width 111 height 16
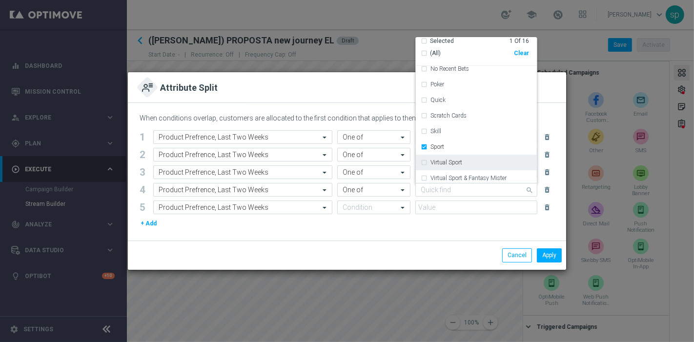
click at [485, 165] on div "Virtual Sport" at bounding box center [480, 163] width 101 height 6
click at [492, 175] on label "Virtual Sport & Fantasy Mister" at bounding box center [468, 178] width 76 height 6
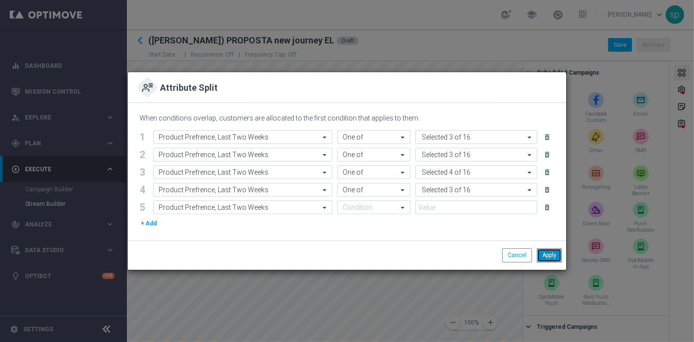
click at [549, 254] on button "Apply" at bounding box center [549, 255] width 25 height 14
click at [374, 203] on div "Condition" at bounding box center [368, 207] width 60 height 8
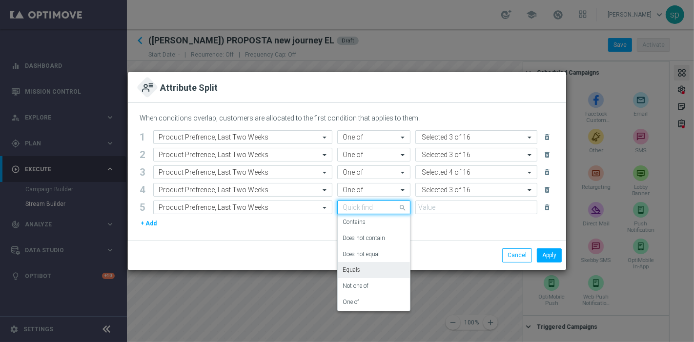
click at [372, 269] on div "Equals" at bounding box center [373, 270] width 62 height 16
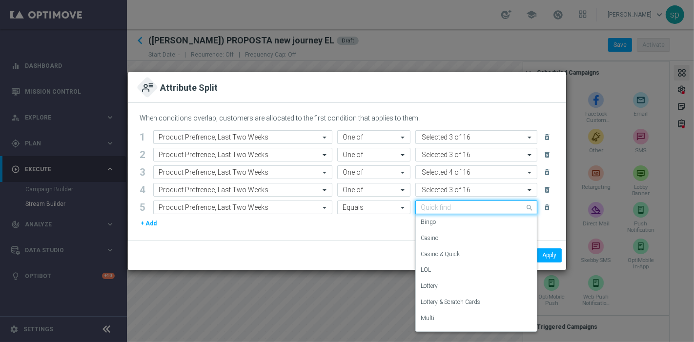
click at [444, 206] on input "text" at bounding box center [466, 207] width 92 height 8
click at [459, 307] on div "Multi" at bounding box center [475, 318] width 111 height 16
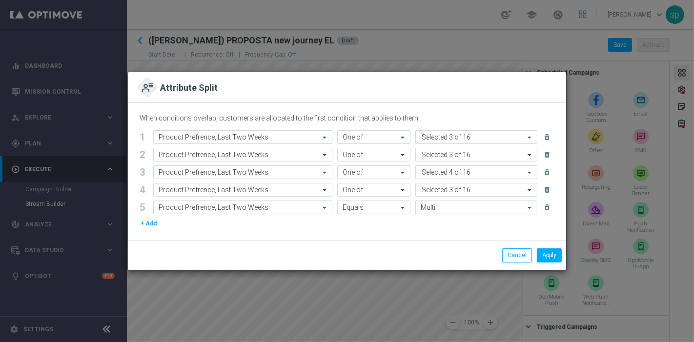
click at [152, 222] on button "+ Add" at bounding box center [149, 223] width 18 height 11
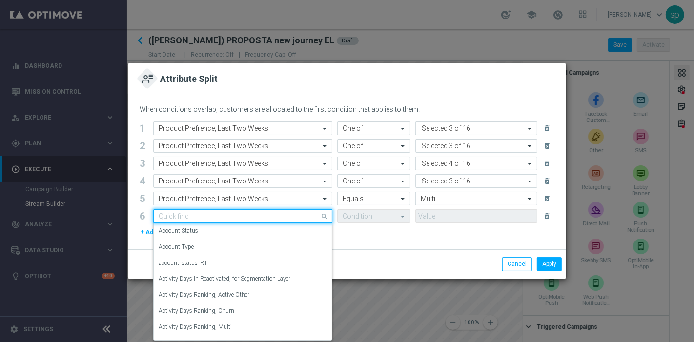
click at [199, 210] on div "Quick find" at bounding box center [242, 216] width 179 height 14
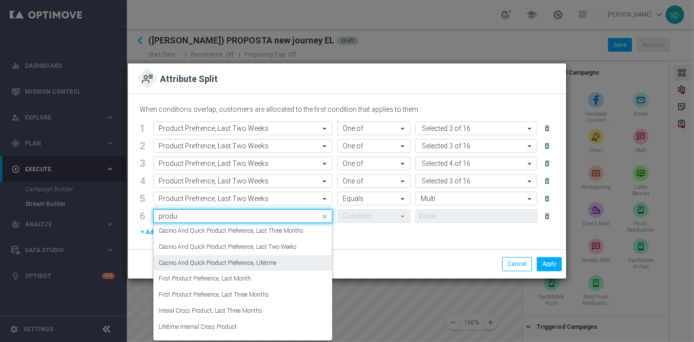
scroll to position [102, 0]
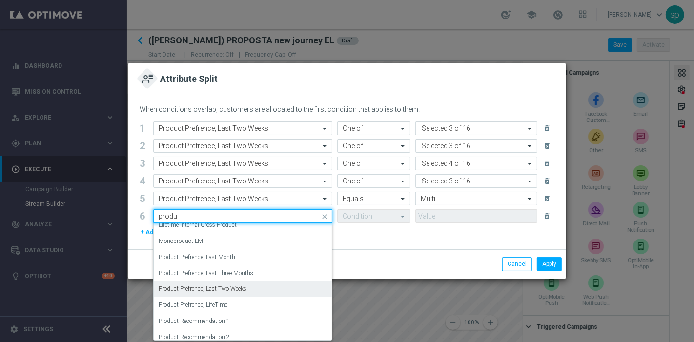
click at [263, 287] on div "Product Prefrence, Last Two Weeks" at bounding box center [243, 289] width 168 height 16
type input "produ"
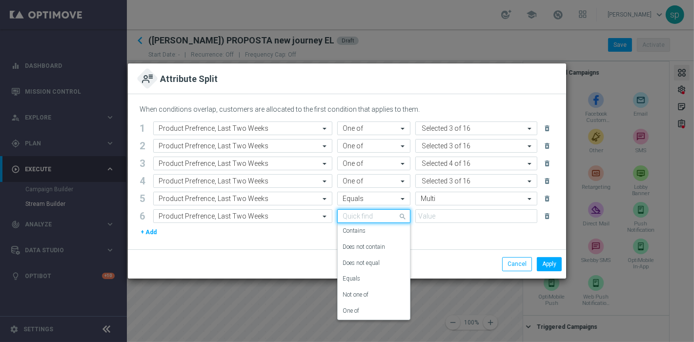
click at [360, 219] on input "text" at bounding box center [363, 216] width 43 height 8
click at [376, 301] on div "Not one of" at bounding box center [373, 295] width 62 height 16
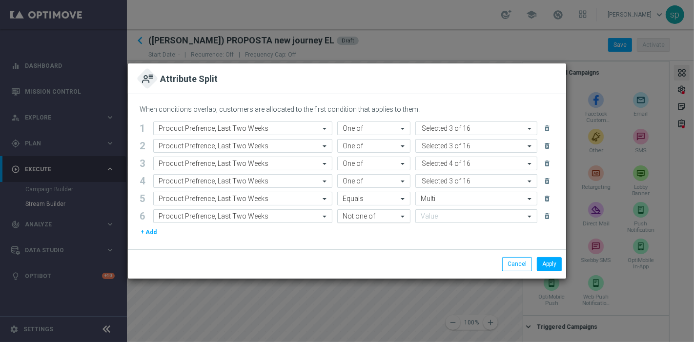
click at [366, 220] on input "text" at bounding box center [363, 216] width 43 height 8
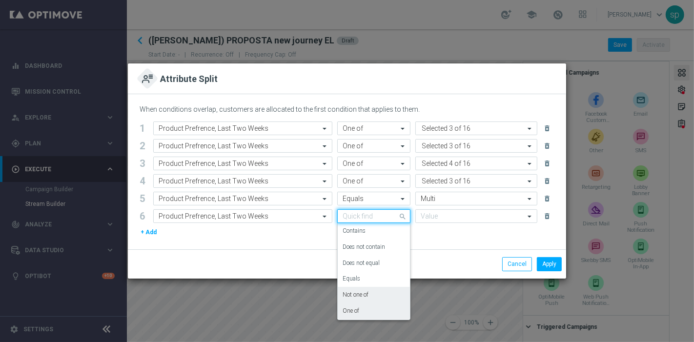
click at [371, 307] on div "One of" at bounding box center [373, 311] width 62 height 16
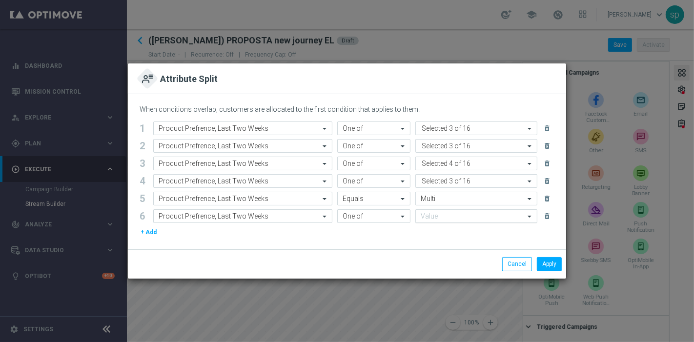
click at [450, 214] on input "text" at bounding box center [472, 217] width 104 height 8
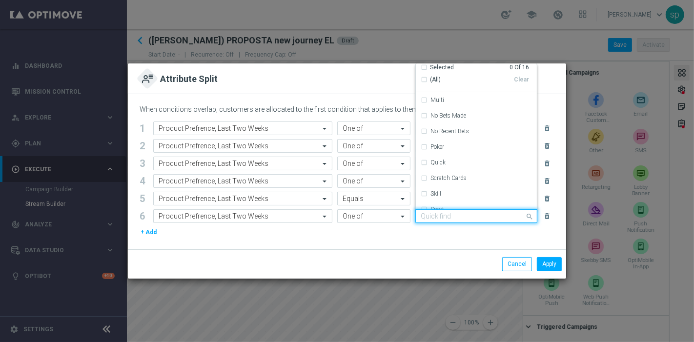
scroll to position [93, 0]
click at [480, 131] on div "No Recent Bets" at bounding box center [480, 132] width 101 height 6
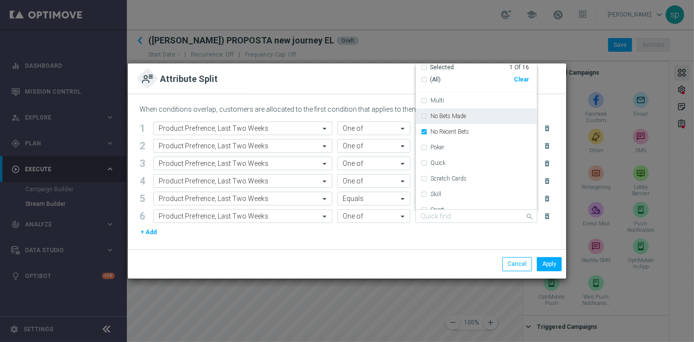
click at [489, 117] on div "No Bets Made" at bounding box center [480, 116] width 101 height 6
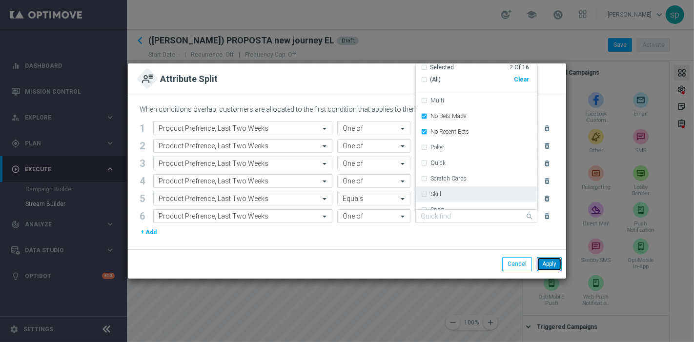
click at [557, 266] on button "Apply" at bounding box center [549, 264] width 25 height 14
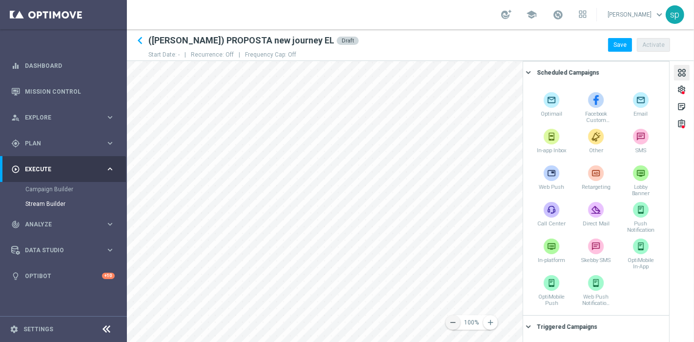
click at [454, 307] on button "remove" at bounding box center [452, 322] width 15 height 15
click at [539, 162] on div "remove 70% add settings sticky_note_2 assignment Scheduled Campaigns keyboard_a…" at bounding box center [410, 201] width 567 height 281
click at [453, 307] on icon "remove" at bounding box center [452, 322] width 9 height 9
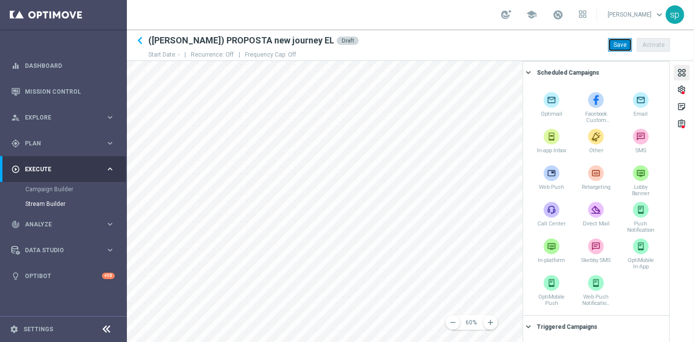
click at [621, 47] on button "Save" at bounding box center [620, 45] width 24 height 14
click at [140, 34] on icon "keyboard_arrow_left" at bounding box center [140, 40] width 15 height 15
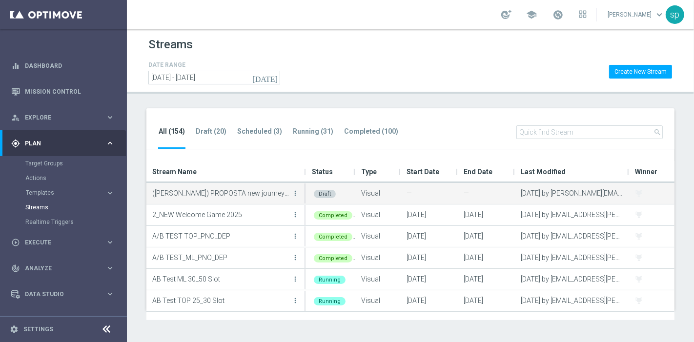
click at [300, 194] on button "more_vert" at bounding box center [295, 193] width 10 height 20
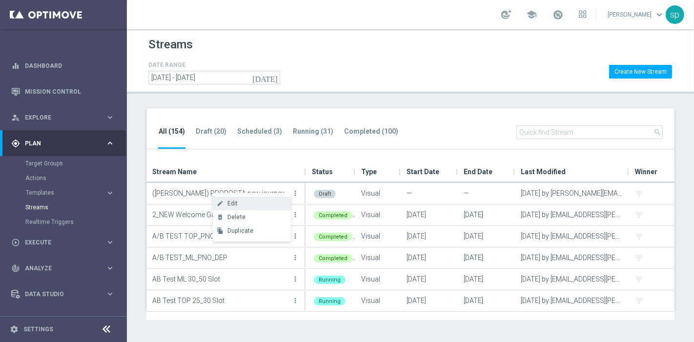
click at [262, 204] on div "Edit" at bounding box center [256, 203] width 59 height 7
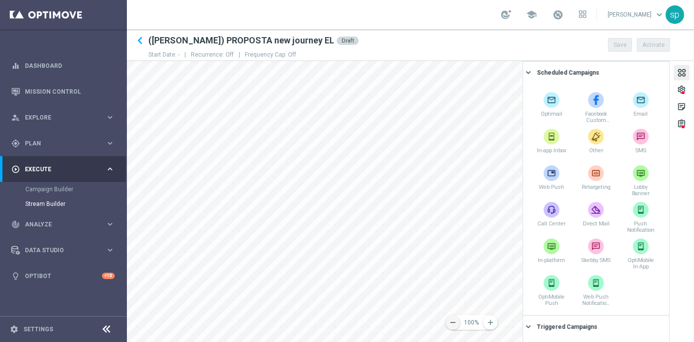
click at [452, 307] on icon "remove" at bounding box center [452, 322] width 9 height 9
click at [563, 15] on span at bounding box center [557, 14] width 11 height 11
